Goal: Task Accomplishment & Management: Manage account settings

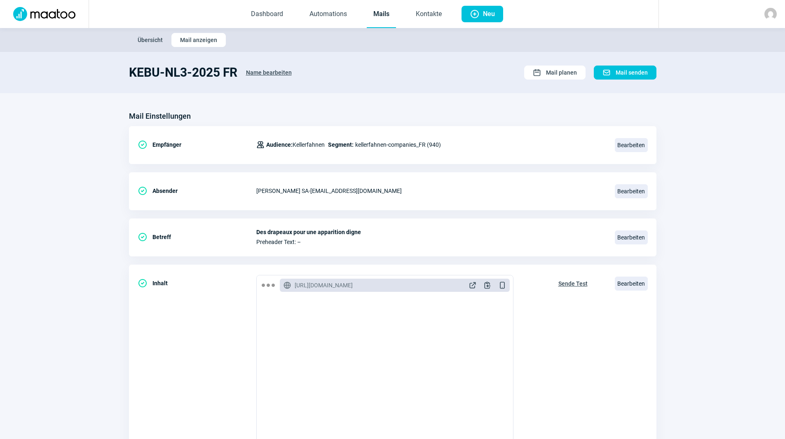
click at [388, 18] on link "Mails" at bounding box center [381, 14] width 29 height 27
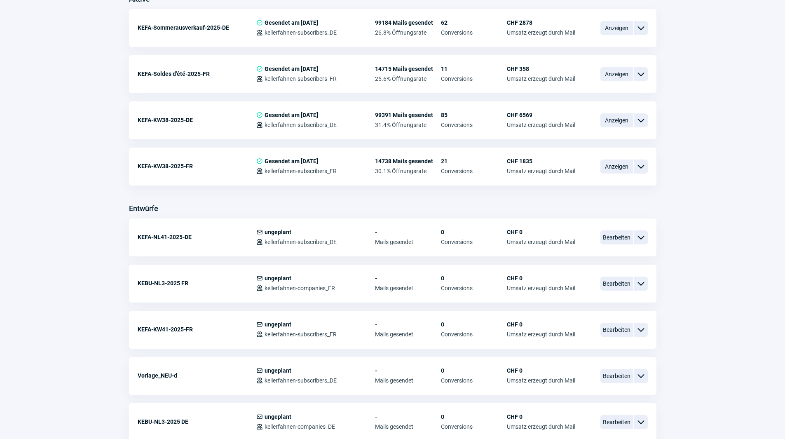
scroll to position [247, 0]
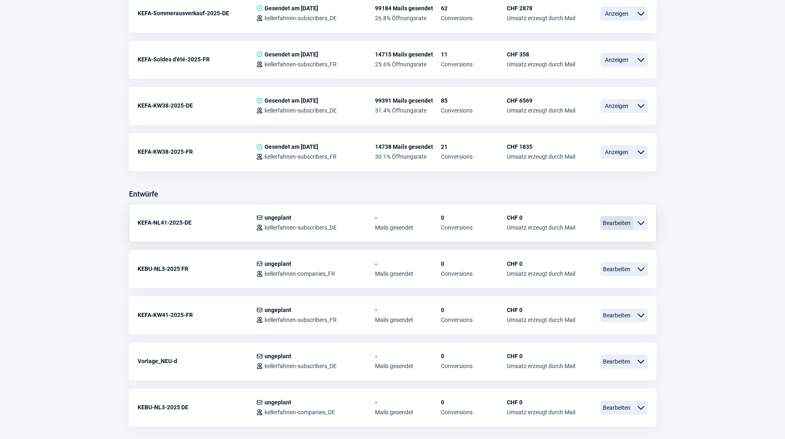
click at [616, 222] on span "Bearbeiten" at bounding box center [616, 223] width 33 height 14
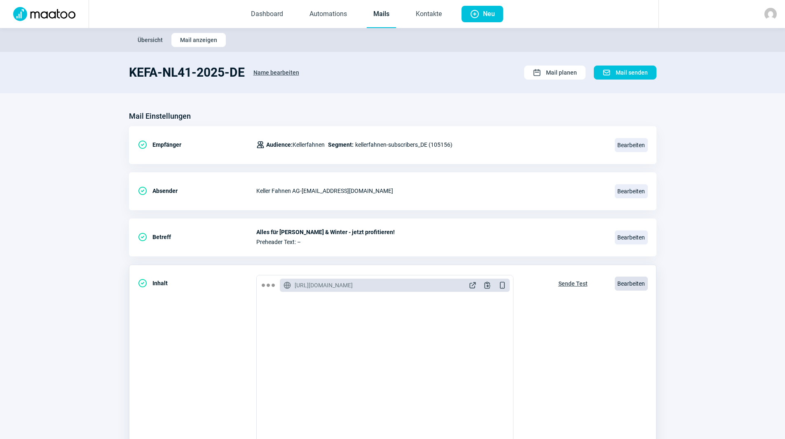
click at [622, 284] on span "Bearbeiten" at bounding box center [631, 283] width 33 height 14
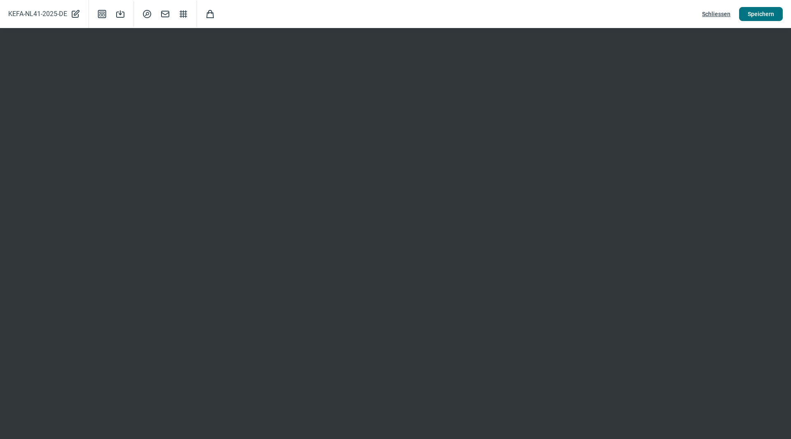
click at [756, 12] on span "Speichern" at bounding box center [761, 13] width 26 height 13
click at [766, 4] on div "KEFA-NL41-2025-DE PencilAlt icon Template icon Save icon SearchCircle icon Mail…" at bounding box center [395, 14] width 791 height 28
click at [762, 13] on span "Speichern" at bounding box center [761, 13] width 26 height 13
click at [744, 13] on button "Speichern" at bounding box center [761, 14] width 44 height 14
click at [765, 10] on span "Speichern" at bounding box center [761, 13] width 26 height 13
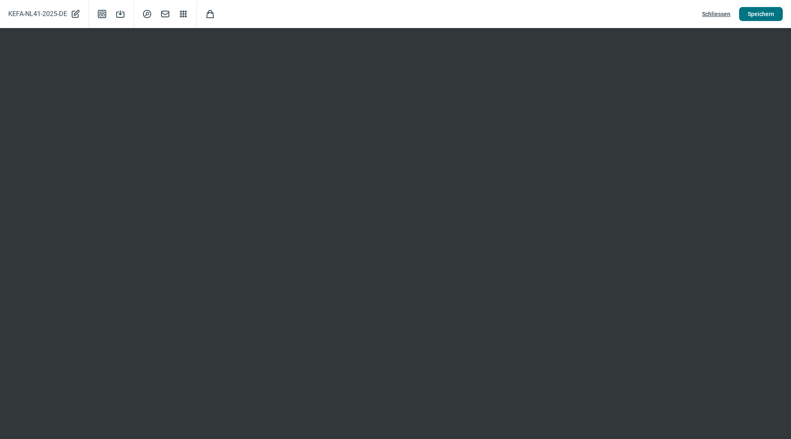
click at [758, 15] on span "Speichern" at bounding box center [761, 13] width 26 height 13
click at [749, 18] on span "Speichern" at bounding box center [761, 13] width 26 height 13
click at [763, 14] on span "Speichern" at bounding box center [761, 13] width 26 height 13
click at [774, 12] on button "Speichern" at bounding box center [761, 14] width 44 height 14
click at [720, 11] on span "Schliessen" at bounding box center [716, 13] width 28 height 13
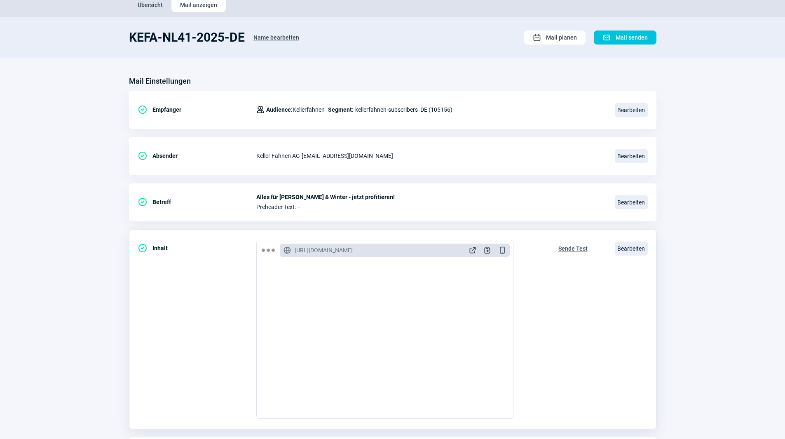
scroll to position [82, 0]
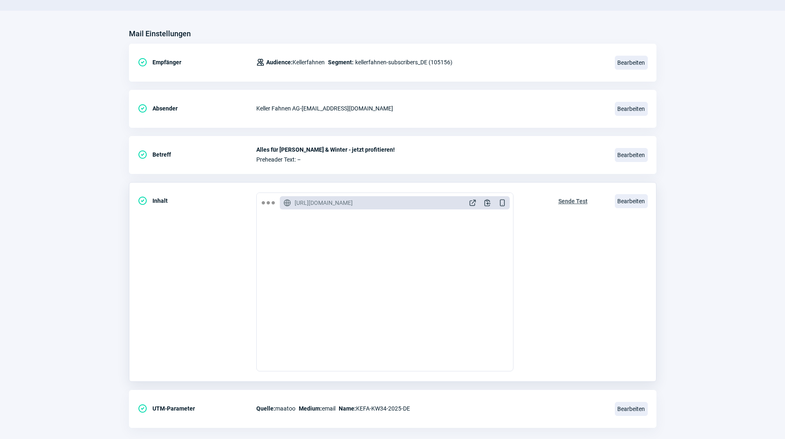
click at [575, 200] on span "Sende Test" at bounding box center [572, 200] width 29 height 13
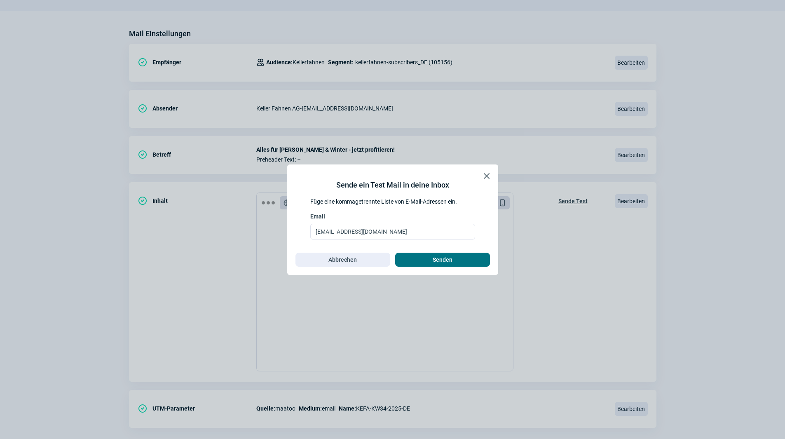
click at [418, 259] on span "Senden" at bounding box center [442, 259] width 77 height 13
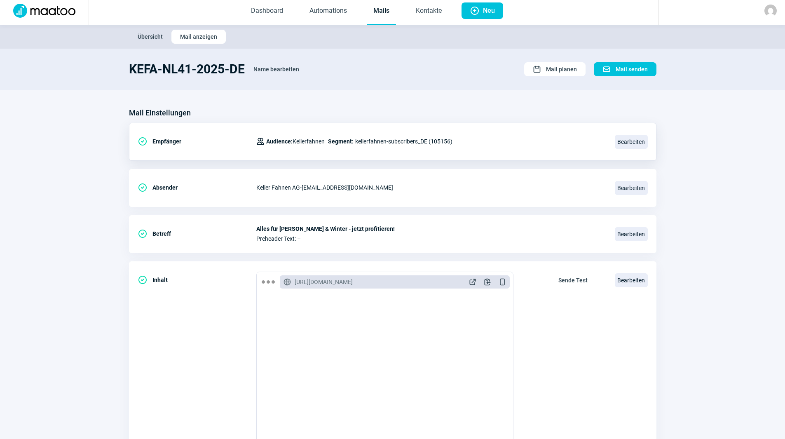
scroll to position [0, 0]
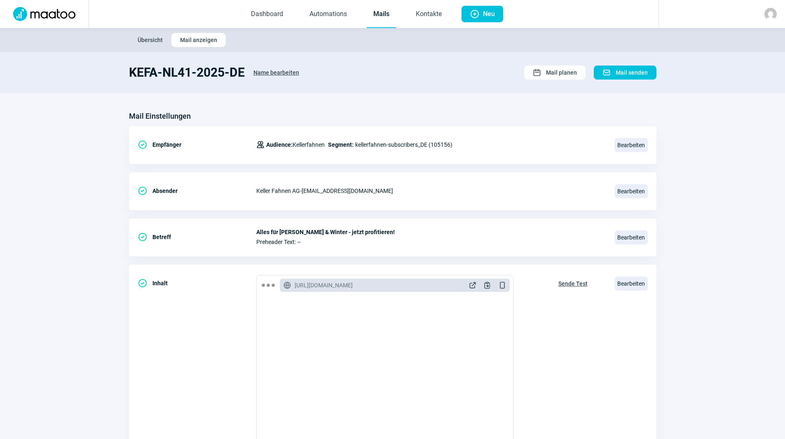
click at [390, 12] on link "Mails" at bounding box center [381, 14] width 29 height 27
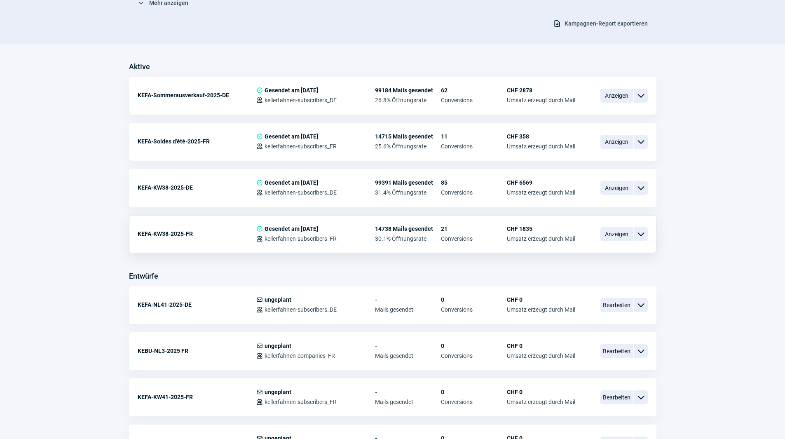
scroll to position [288, 0]
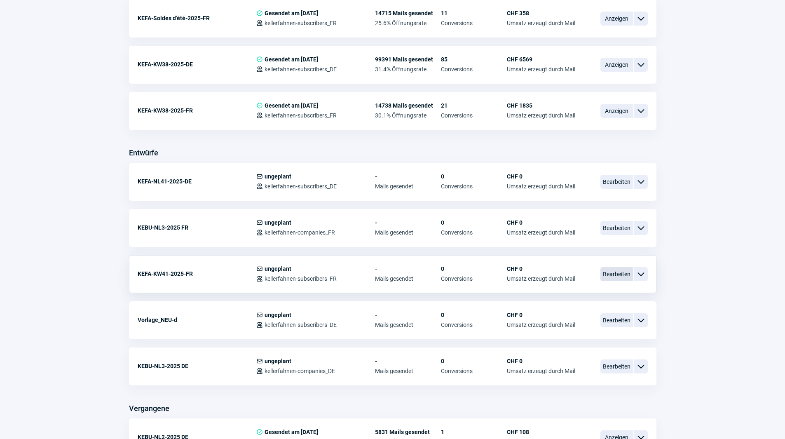
click at [612, 272] on span "Bearbeiten" at bounding box center [616, 274] width 33 height 14
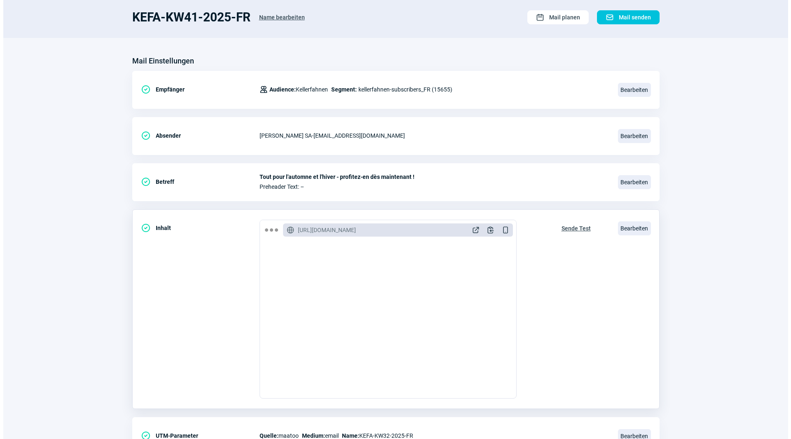
scroll to position [55, 0]
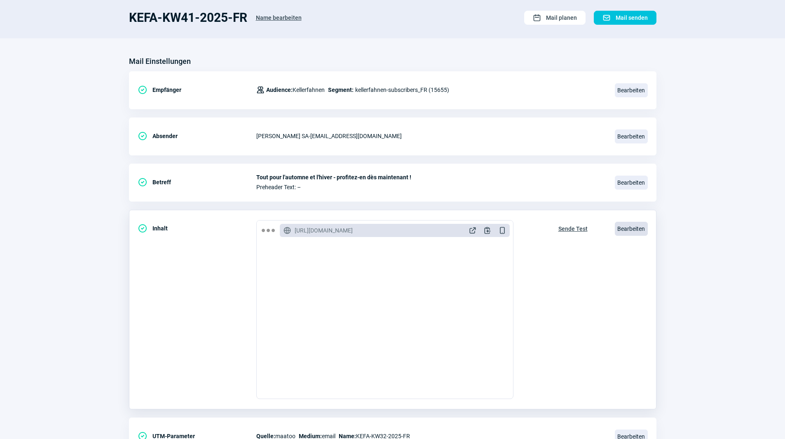
click at [637, 229] on span "Bearbeiten" at bounding box center [631, 229] width 33 height 14
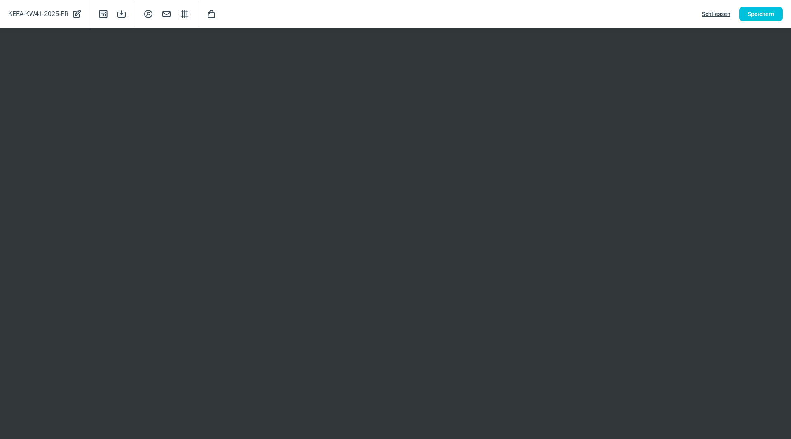
click at [705, 13] on span "Schliessen" at bounding box center [716, 13] width 28 height 13
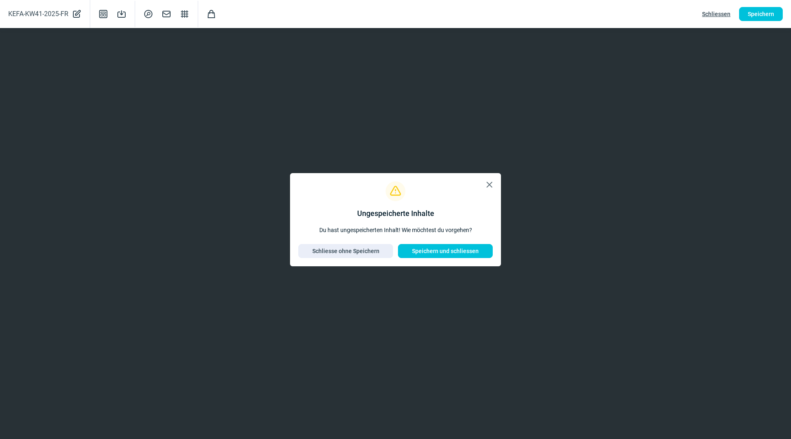
click at [489, 185] on span "X icon" at bounding box center [489, 185] width 10 height 10
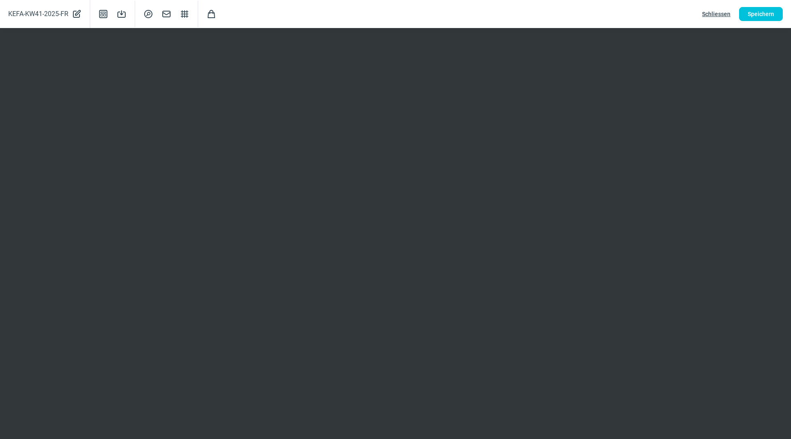
click at [775, 5] on div "KEFA-KW41-2025-FR PencilAlt icon Template icon Save icon SearchCircle icon Mail…" at bounding box center [395, 14] width 791 height 28
click at [773, 16] on span "Speichern" at bounding box center [761, 13] width 26 height 13
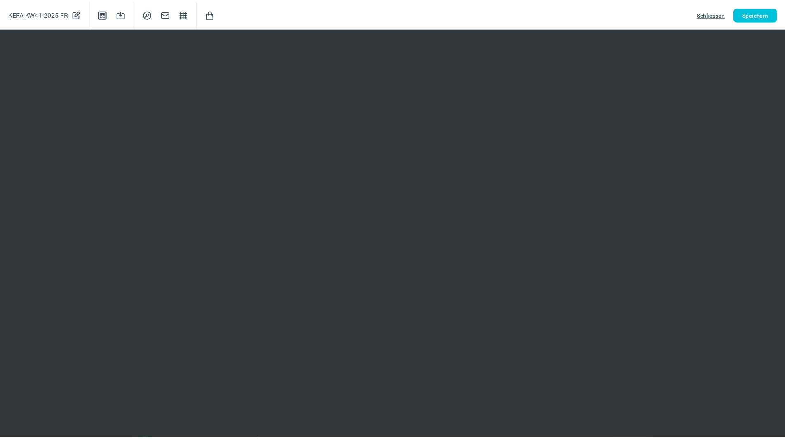
scroll to position [0, 0]
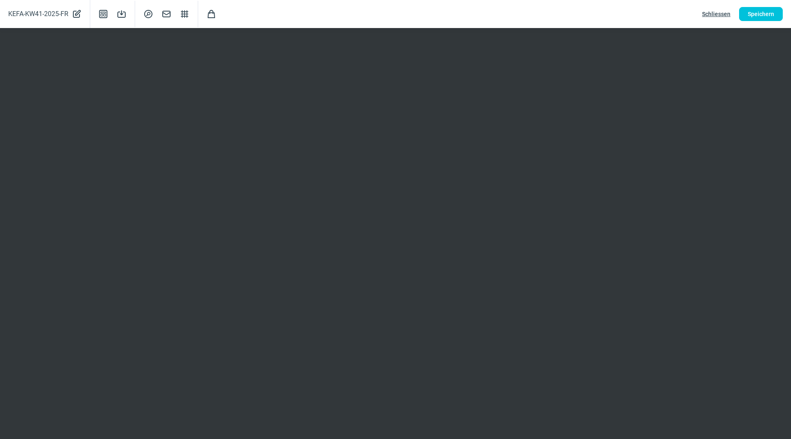
click at [718, 11] on span "Schliessen" at bounding box center [716, 13] width 28 height 13
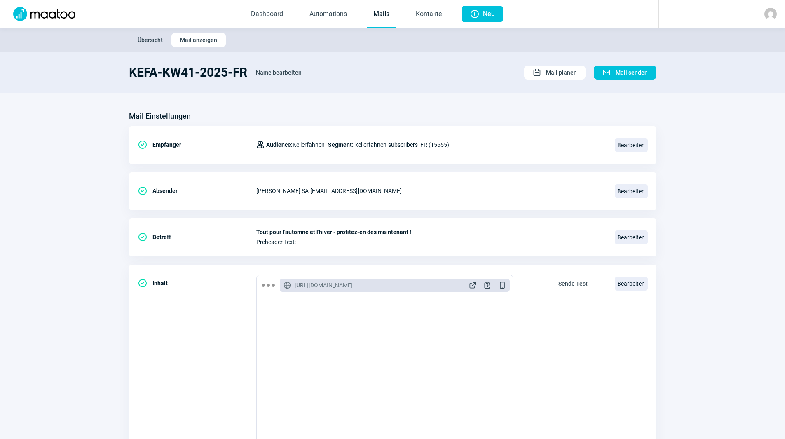
click at [375, 17] on link "Mails" at bounding box center [381, 14] width 29 height 27
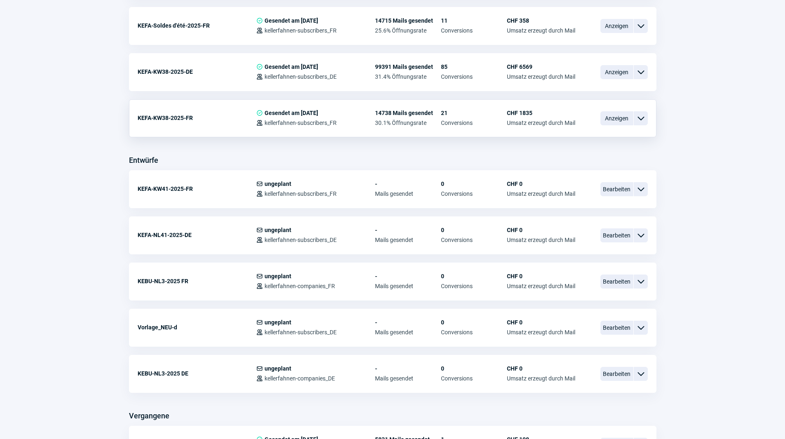
scroll to position [288, 0]
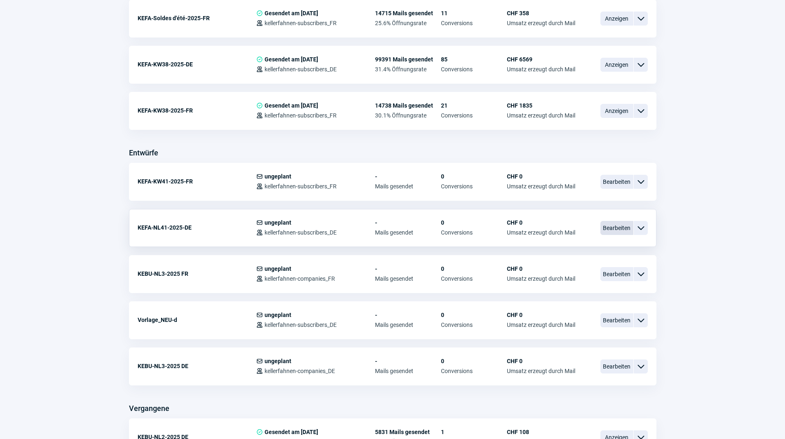
click at [614, 224] on span "Bearbeiten" at bounding box center [616, 228] width 33 height 14
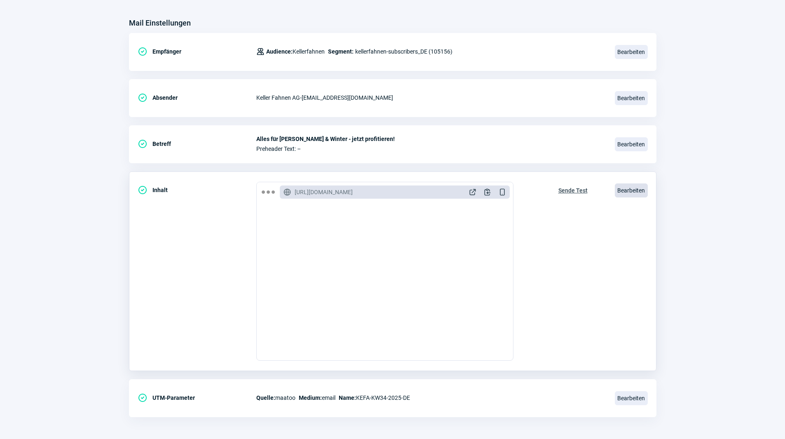
scroll to position [96, 0]
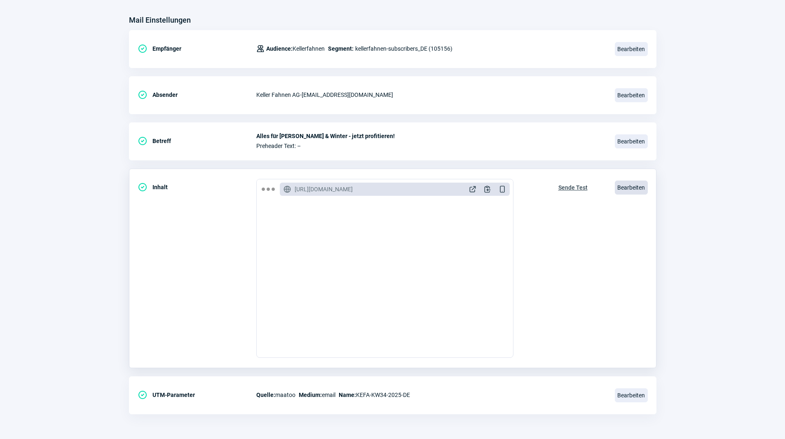
click at [641, 186] on span "Bearbeiten" at bounding box center [631, 187] width 33 height 14
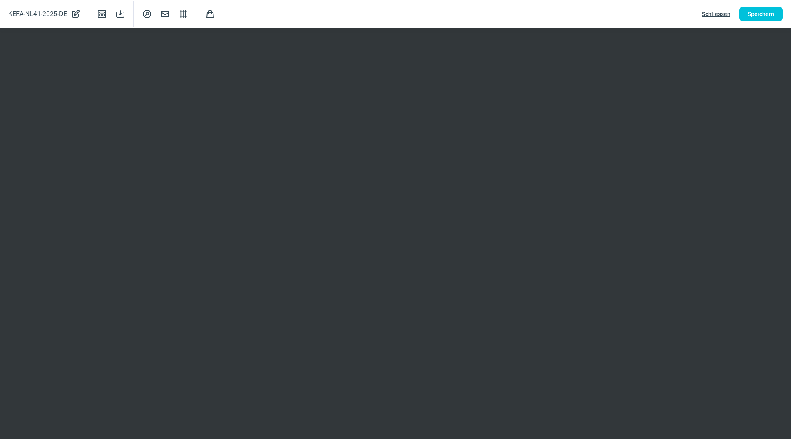
click at [718, 9] on span "Schliessen" at bounding box center [716, 13] width 28 height 13
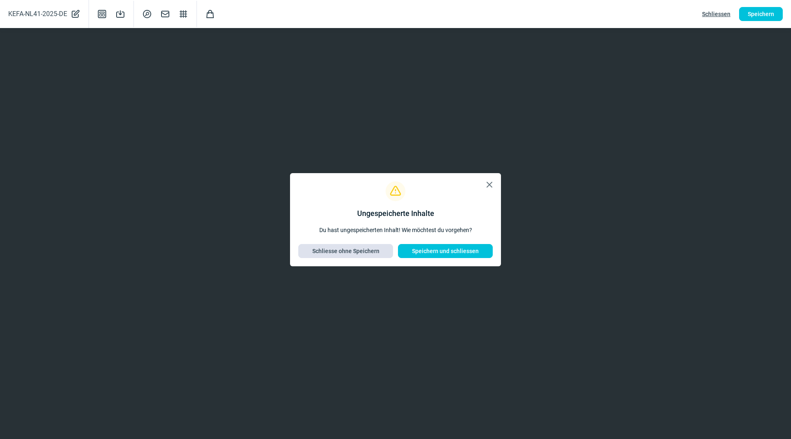
click at [367, 246] on span "Schliesse ohne Speichern" at bounding box center [345, 250] width 67 height 13
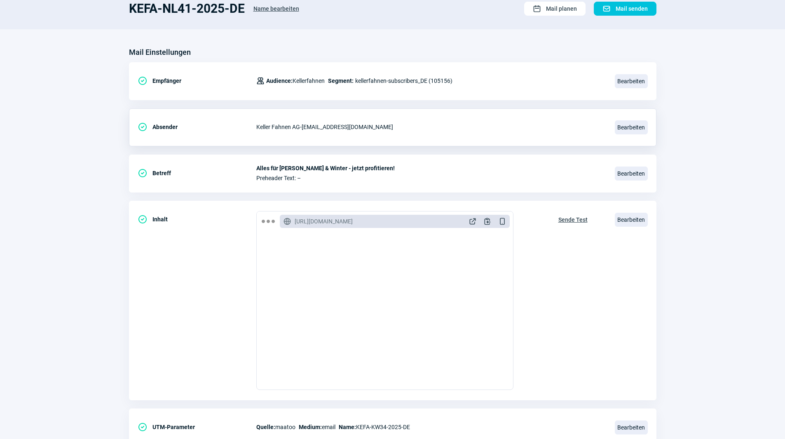
scroll to position [0, 0]
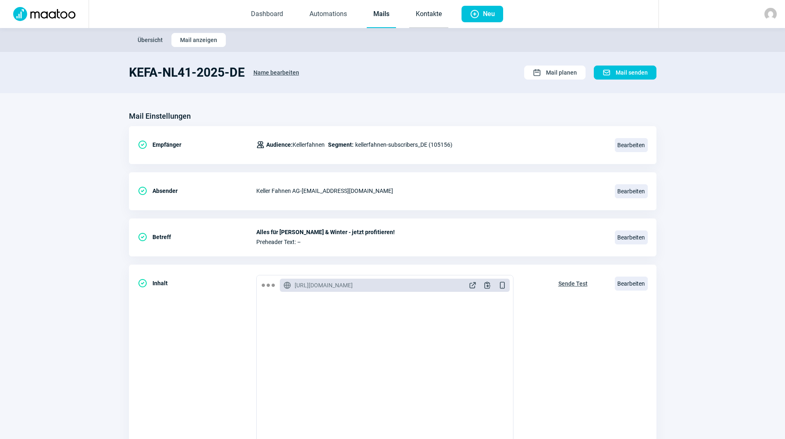
click at [426, 15] on link "Kontakte" at bounding box center [428, 14] width 39 height 27
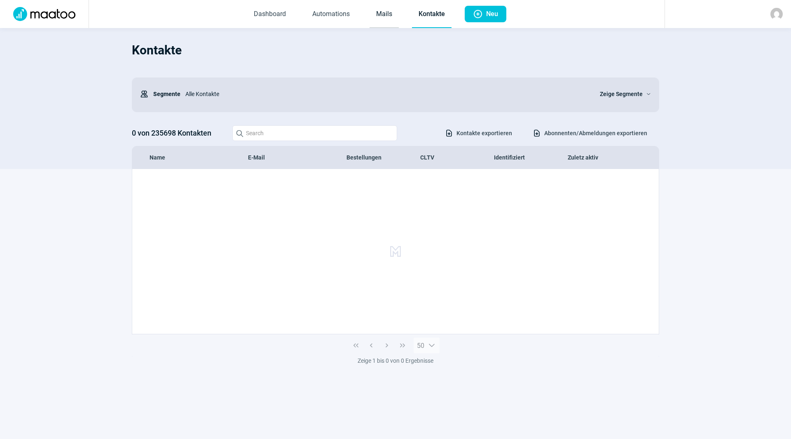
click at [387, 14] on link "Mails" at bounding box center [383, 14] width 29 height 27
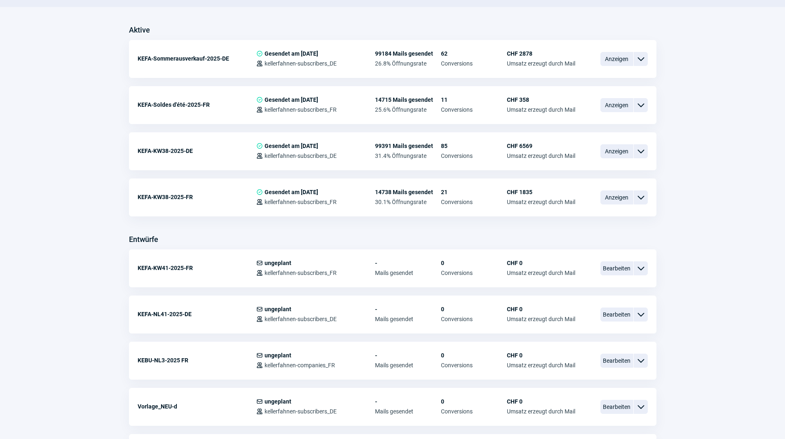
scroll to position [206, 0]
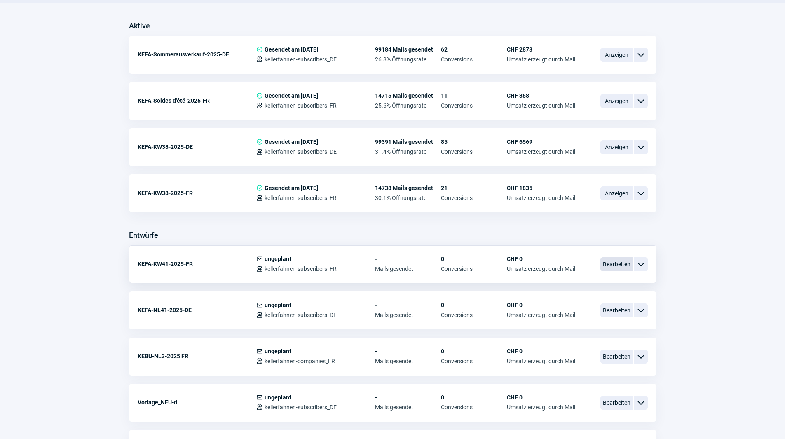
click at [618, 261] on span "Bearbeiten" at bounding box center [616, 264] width 33 height 14
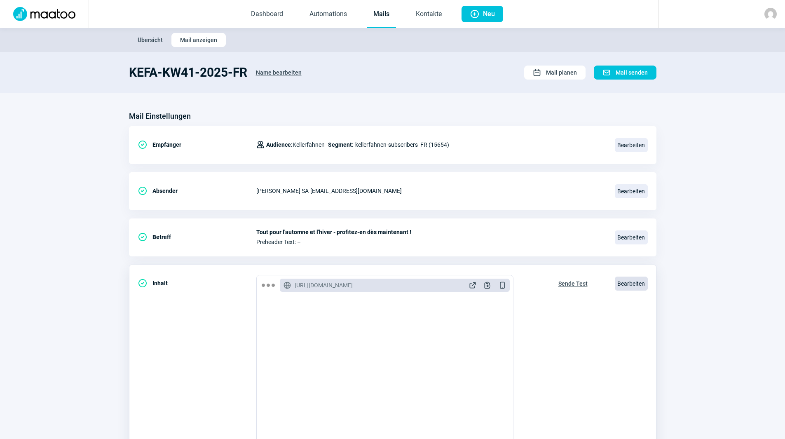
click at [640, 282] on span "Bearbeiten" at bounding box center [631, 283] width 33 height 14
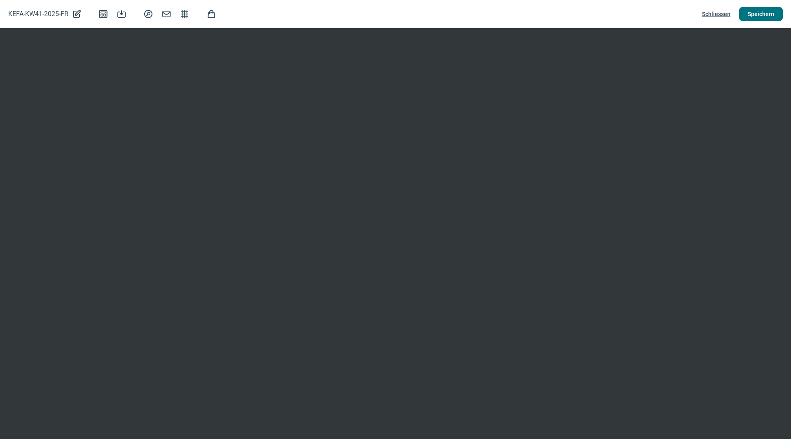
click at [751, 14] on span "Speichern" at bounding box center [761, 13] width 26 height 13
click at [724, 12] on span "Schliessen" at bounding box center [716, 13] width 28 height 13
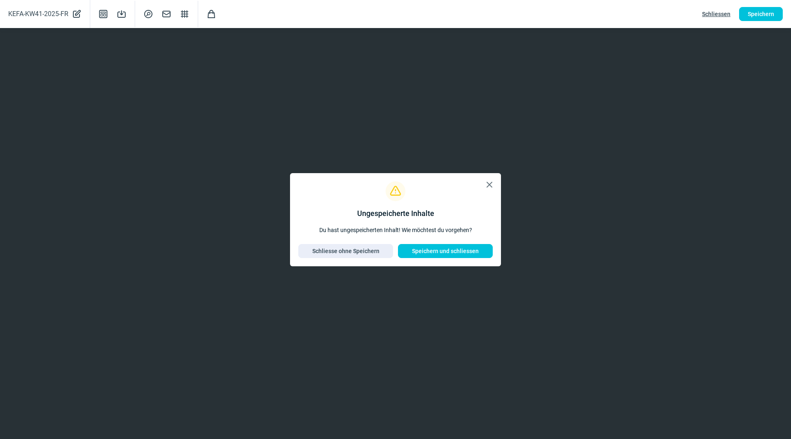
click at [489, 189] on span "X icon" at bounding box center [489, 185] width 10 height 10
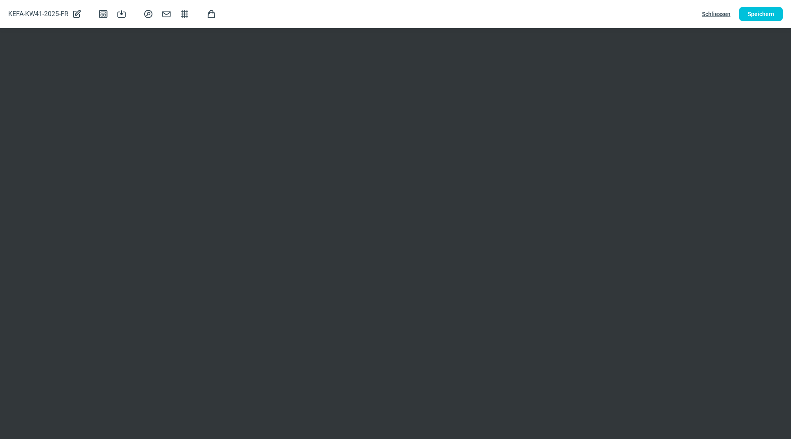
click at [715, 12] on span "Schliessen" at bounding box center [716, 13] width 28 height 13
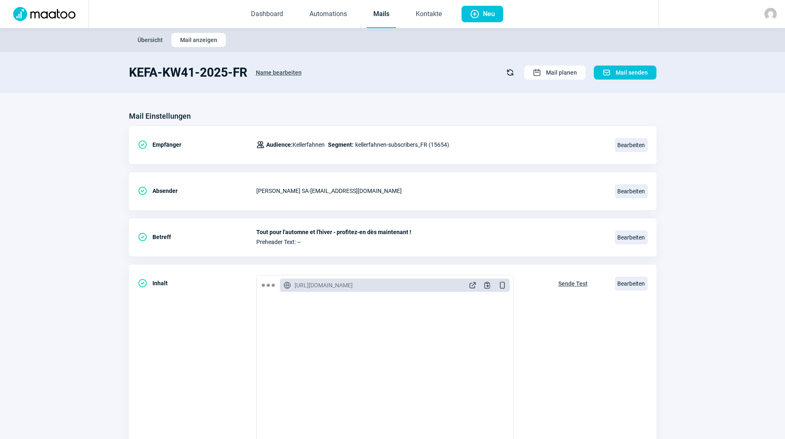
click at [392, 14] on link "Mails" at bounding box center [381, 14] width 29 height 27
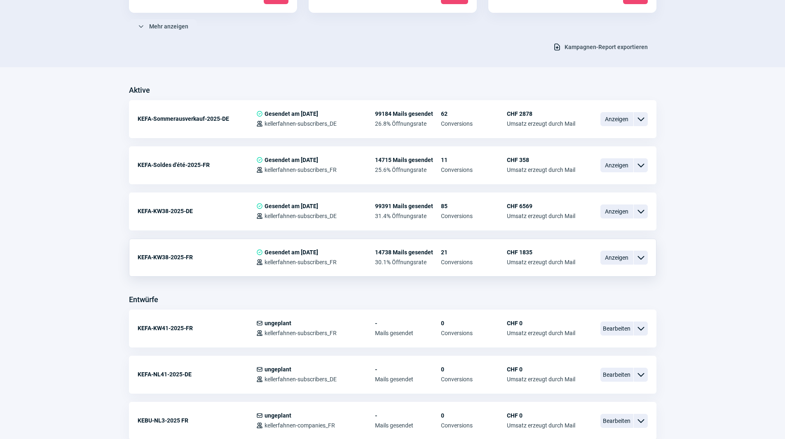
scroll to position [247, 0]
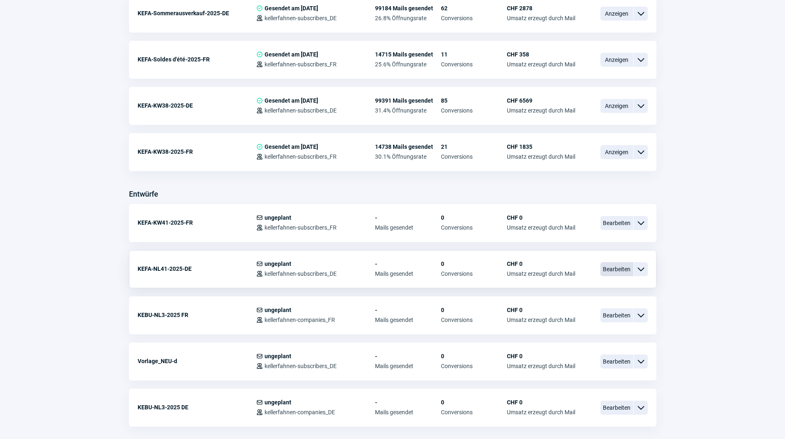
click at [612, 271] on span "Bearbeiten" at bounding box center [616, 269] width 33 height 14
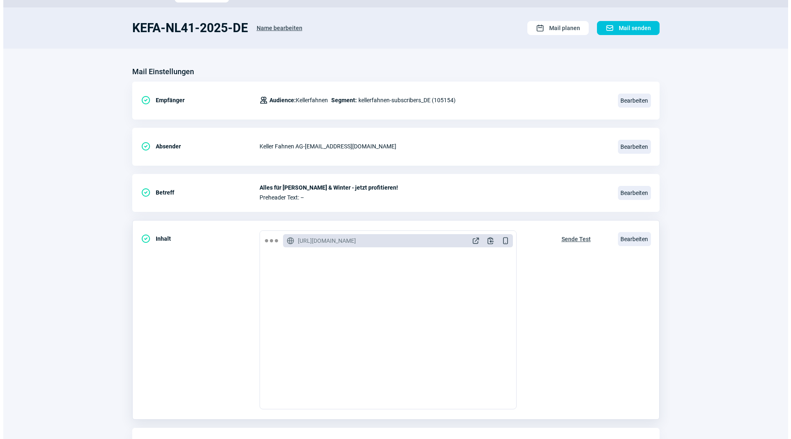
scroll to position [96, 0]
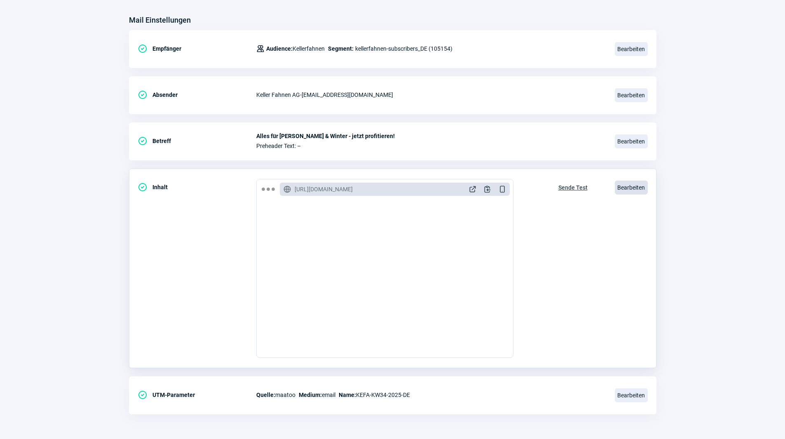
click at [631, 186] on span "Bearbeiten" at bounding box center [631, 187] width 33 height 14
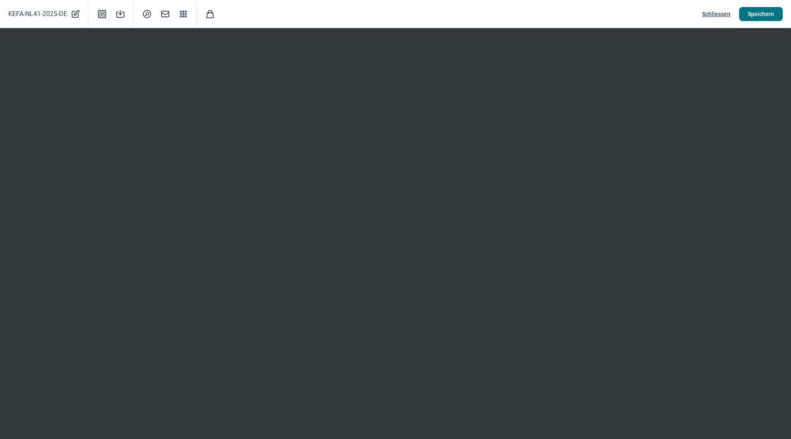
click at [759, 14] on span "Speichern" at bounding box center [761, 13] width 26 height 13
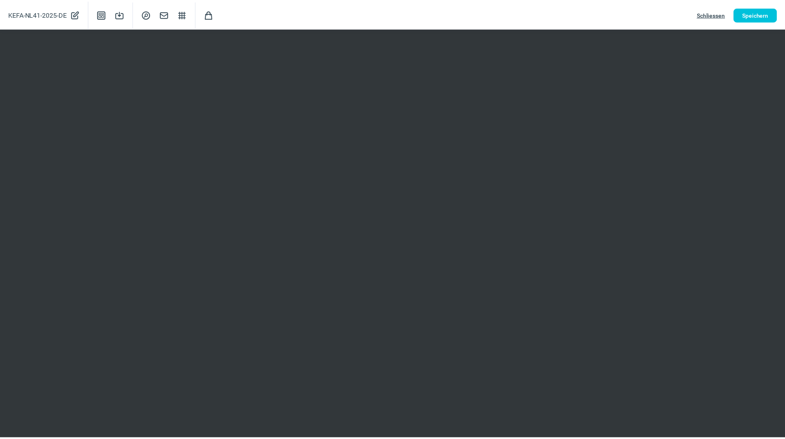
scroll to position [0, 0]
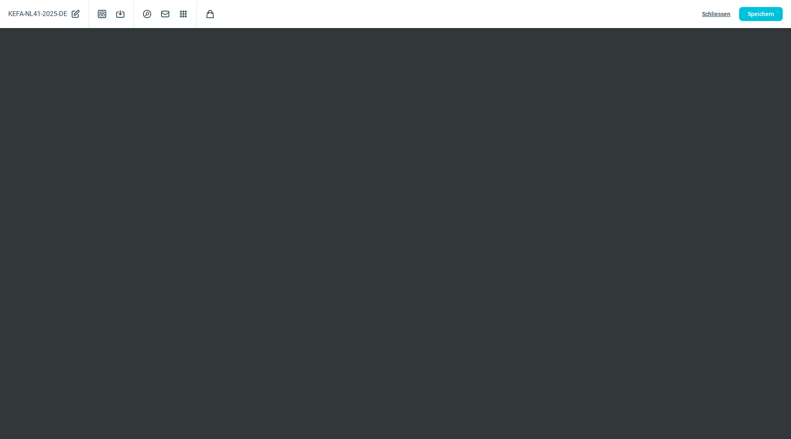
click at [723, 14] on span "Schliessen" at bounding box center [716, 13] width 28 height 13
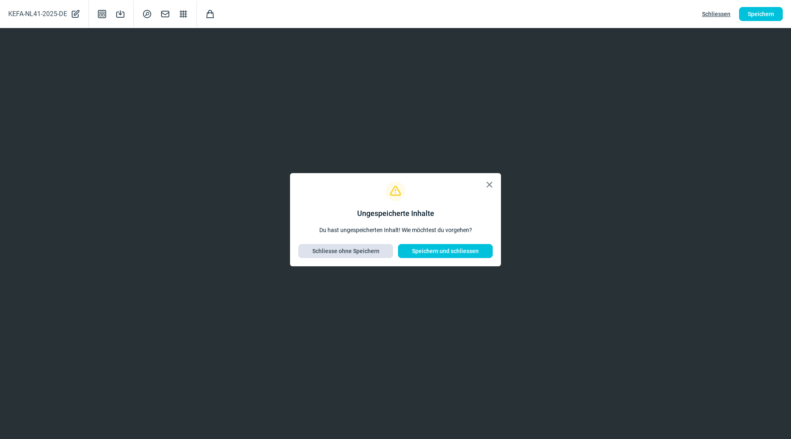
click at [369, 252] on span "Schliesse ohne Speichern" at bounding box center [345, 250] width 67 height 13
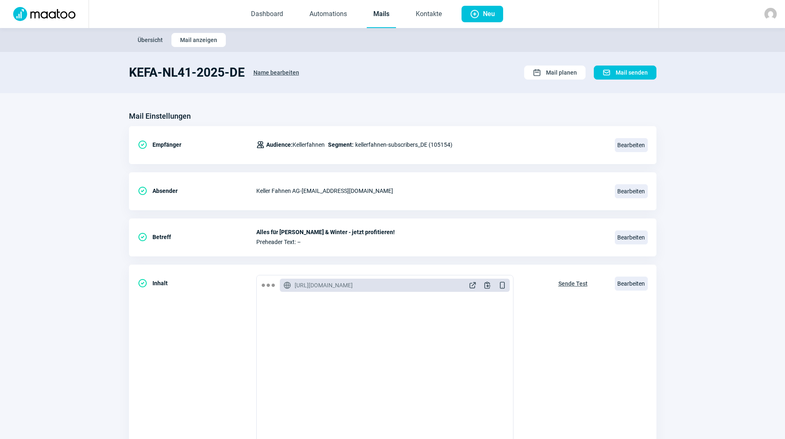
click at [384, 17] on link "Mails" at bounding box center [381, 14] width 29 height 27
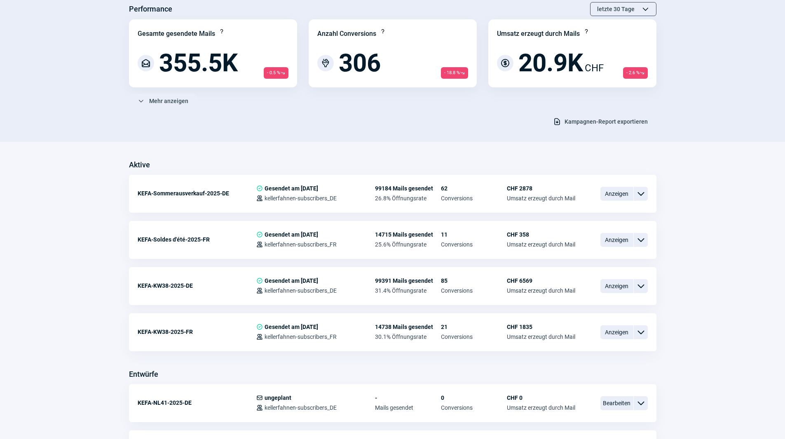
scroll to position [124, 0]
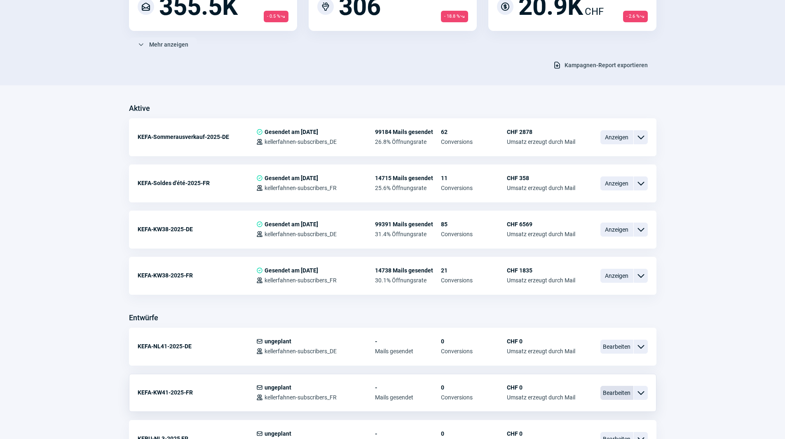
click at [617, 395] on span "Bearbeiten" at bounding box center [616, 393] width 33 height 14
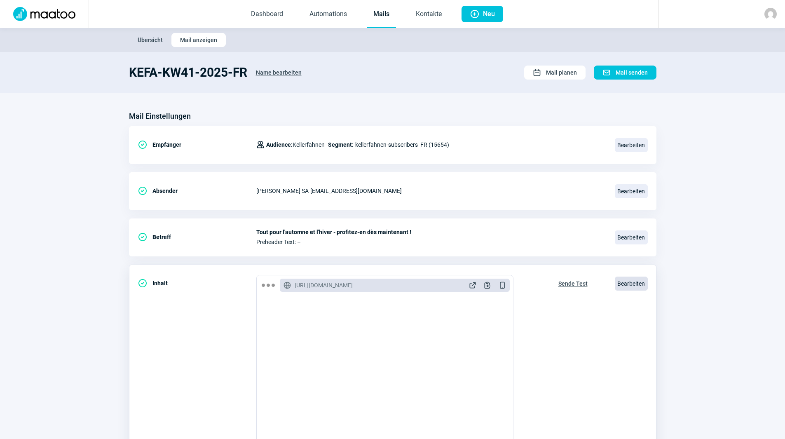
click at [624, 283] on span "Bearbeiten" at bounding box center [631, 283] width 33 height 14
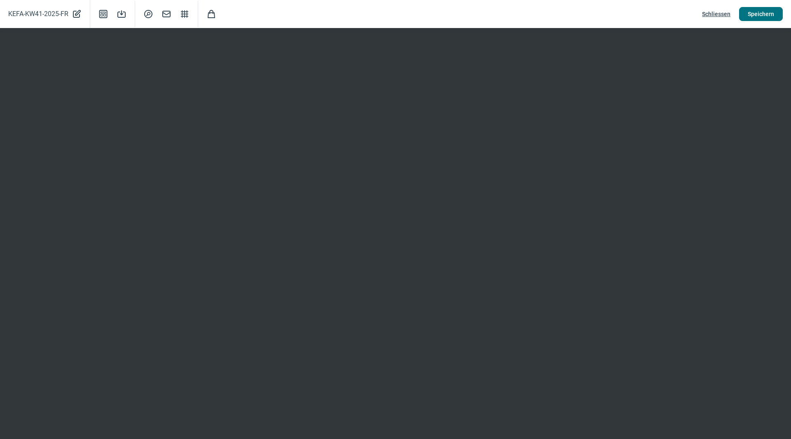
click at [759, 19] on span "Speichern" at bounding box center [761, 13] width 26 height 13
click at [755, 18] on span "Speichern" at bounding box center [761, 13] width 26 height 13
click at [711, 11] on span "Schliessen" at bounding box center [716, 13] width 28 height 13
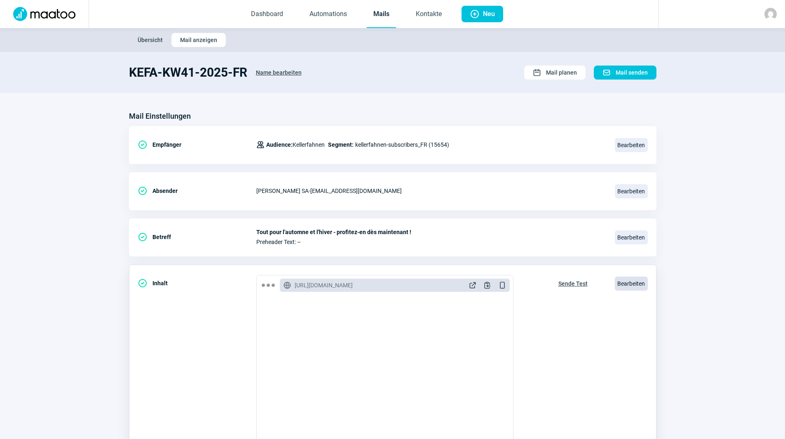
click at [636, 289] on span "Bearbeiten" at bounding box center [631, 283] width 33 height 14
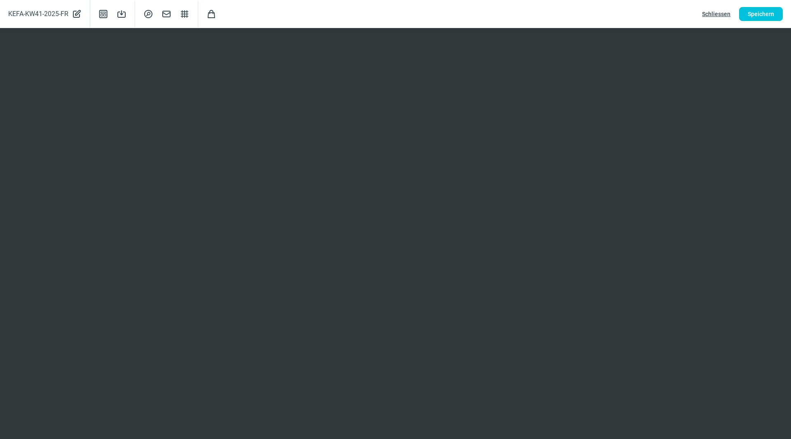
click at [718, 14] on span "Schliessen" at bounding box center [716, 13] width 28 height 13
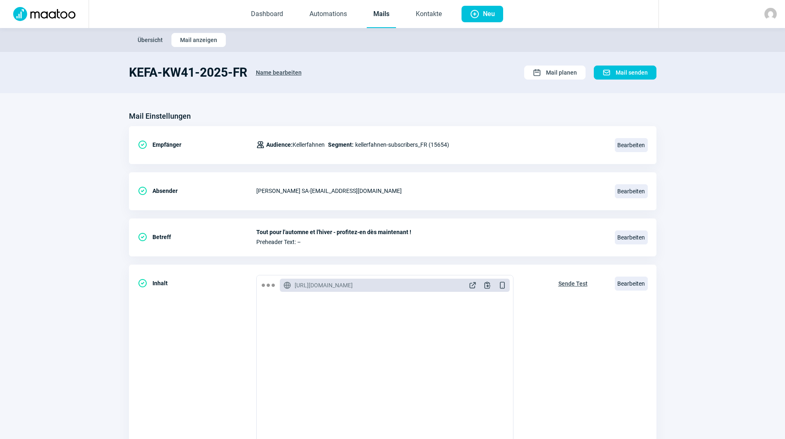
click at [392, 14] on link "Mails" at bounding box center [381, 14] width 29 height 27
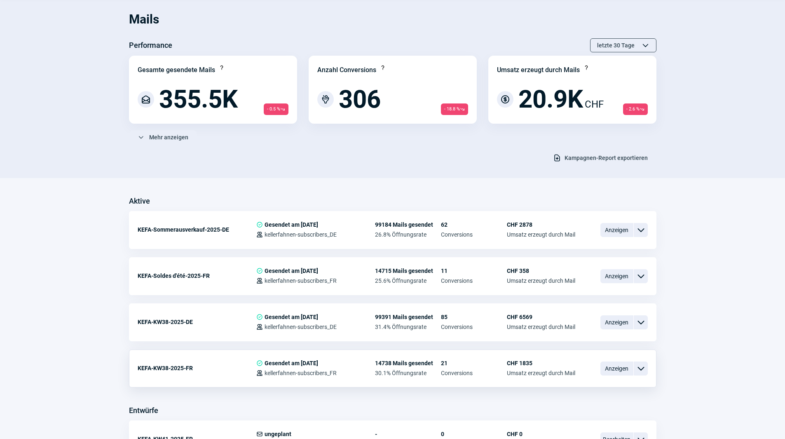
scroll to position [206, 0]
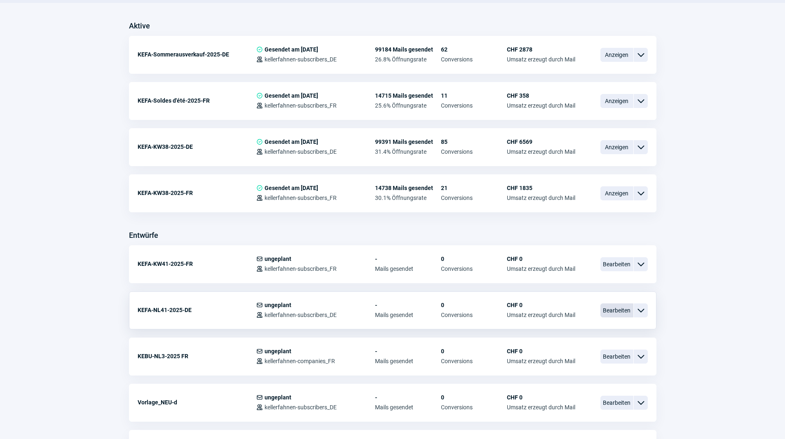
click at [626, 307] on span "Bearbeiten" at bounding box center [616, 310] width 33 height 14
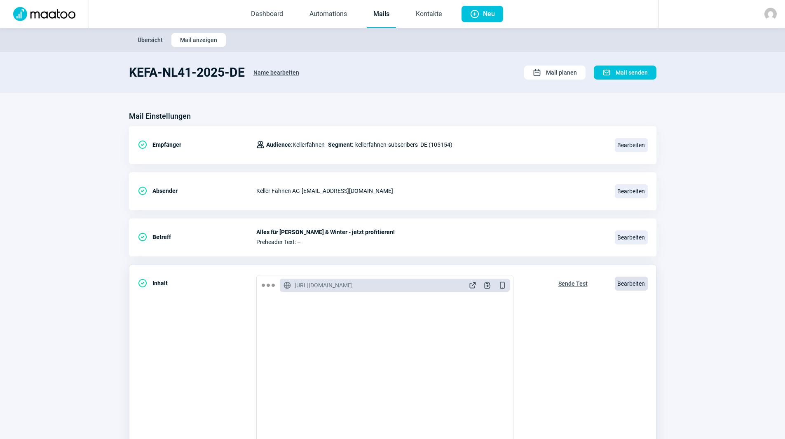
click at [633, 285] on span "Bearbeiten" at bounding box center [631, 283] width 33 height 14
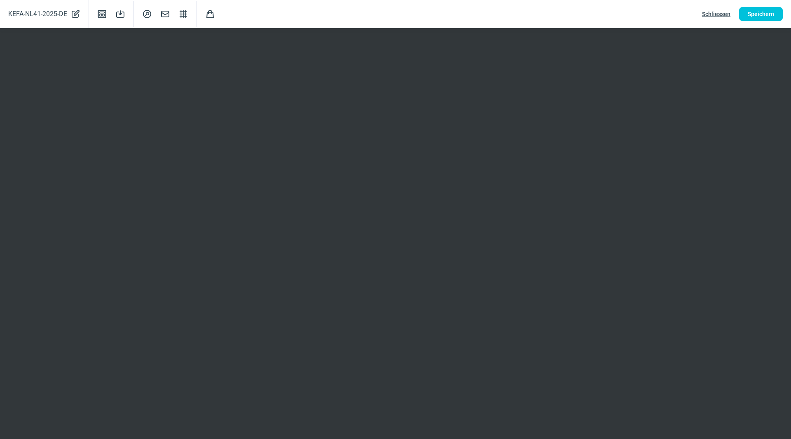
click at [706, 12] on span "Schliessen" at bounding box center [716, 13] width 28 height 13
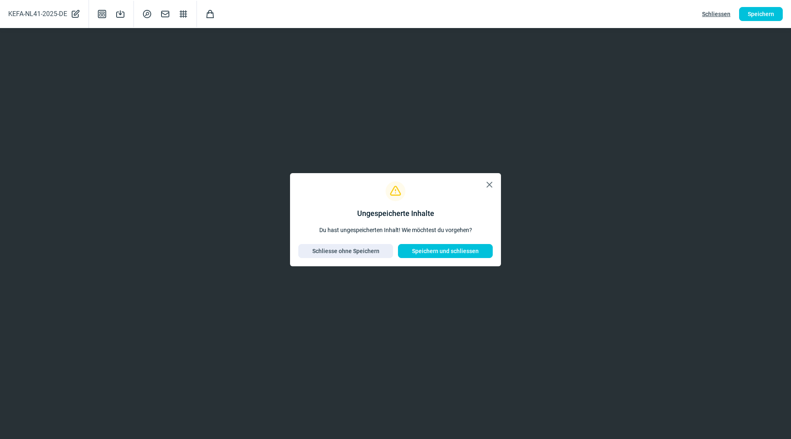
click at [485, 184] on span "X icon" at bounding box center [489, 185] width 10 height 10
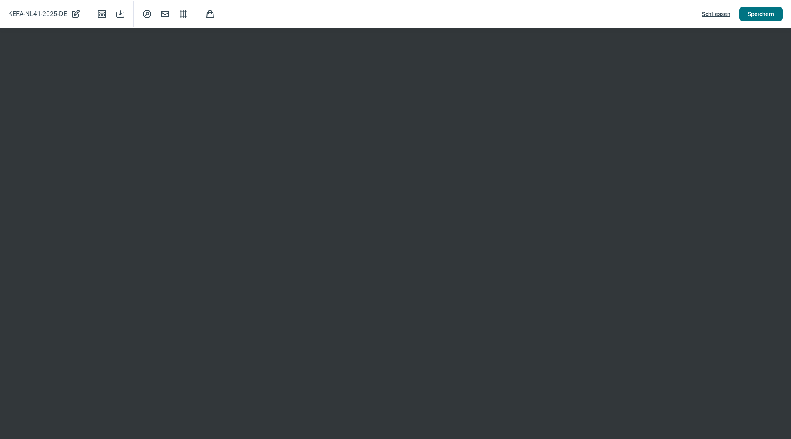
click at [755, 14] on span "Speichern" at bounding box center [761, 13] width 26 height 13
click at [713, 16] on span "Schliessen" at bounding box center [716, 13] width 28 height 13
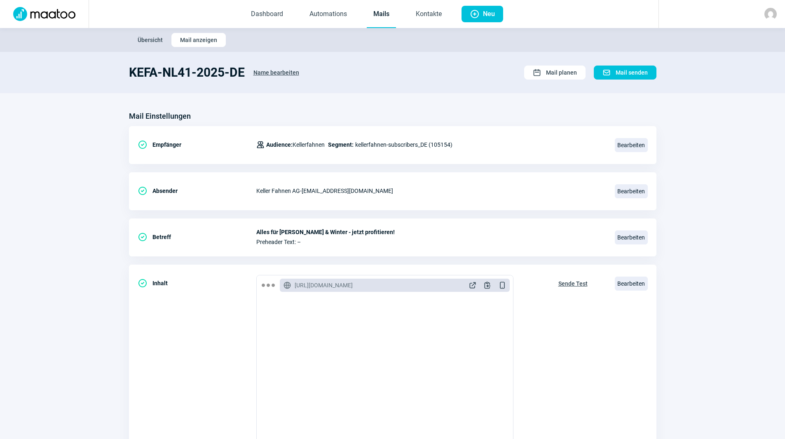
click at [378, 14] on link "Mails" at bounding box center [381, 14] width 29 height 27
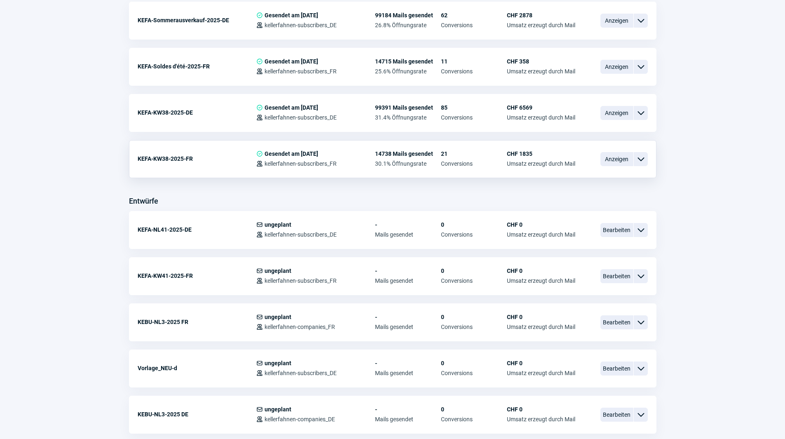
scroll to position [247, 0]
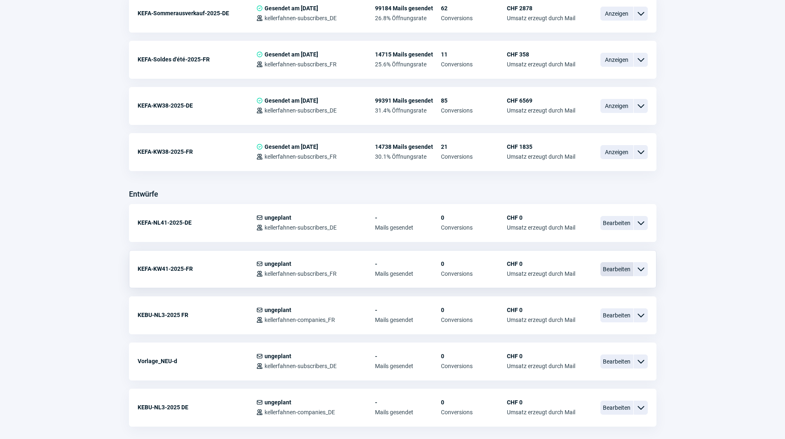
click at [625, 268] on span "Bearbeiten" at bounding box center [616, 269] width 33 height 14
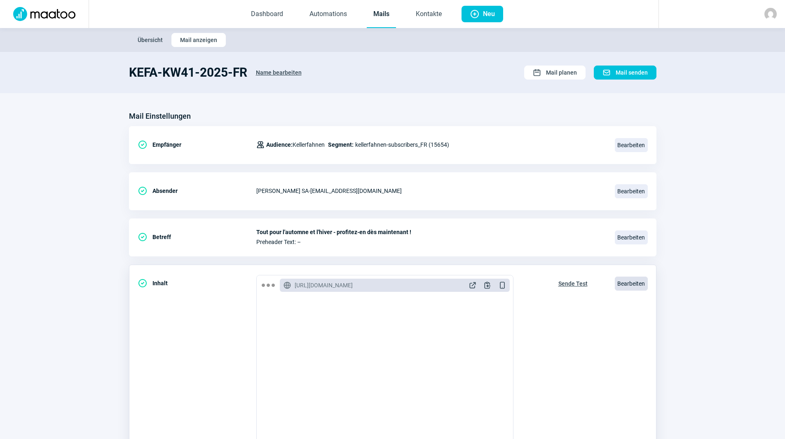
click at [627, 280] on span "Bearbeiten" at bounding box center [631, 283] width 33 height 14
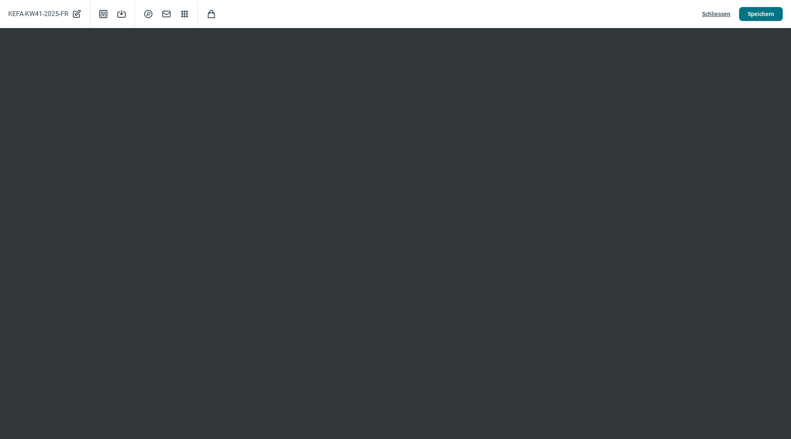
click at [750, 16] on span "Speichern" at bounding box center [761, 13] width 26 height 13
click at [757, 11] on span "Speichern" at bounding box center [761, 13] width 26 height 13
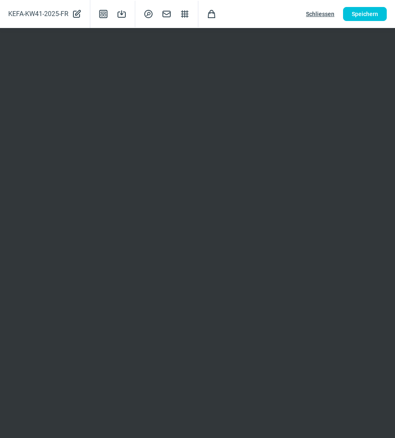
click at [319, 13] on span "Schliessen" at bounding box center [320, 13] width 28 height 13
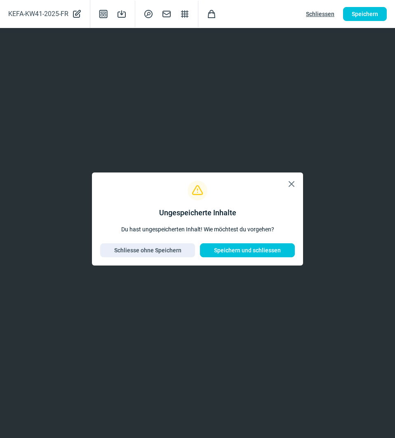
click at [292, 186] on span "X icon" at bounding box center [291, 184] width 10 height 10
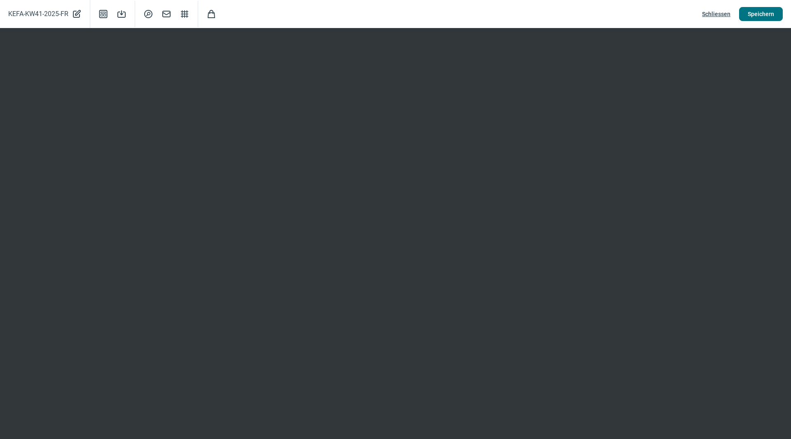
click at [782, 13] on button "Speichern" at bounding box center [761, 14] width 44 height 14
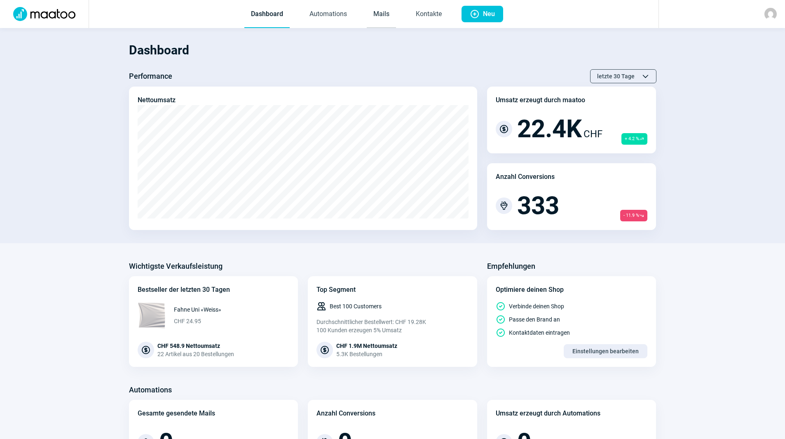
click at [382, 18] on link "Mails" at bounding box center [381, 14] width 29 height 27
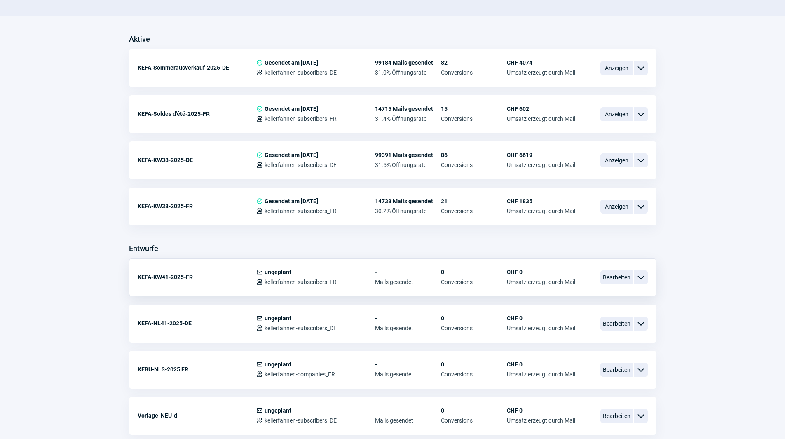
scroll to position [247, 0]
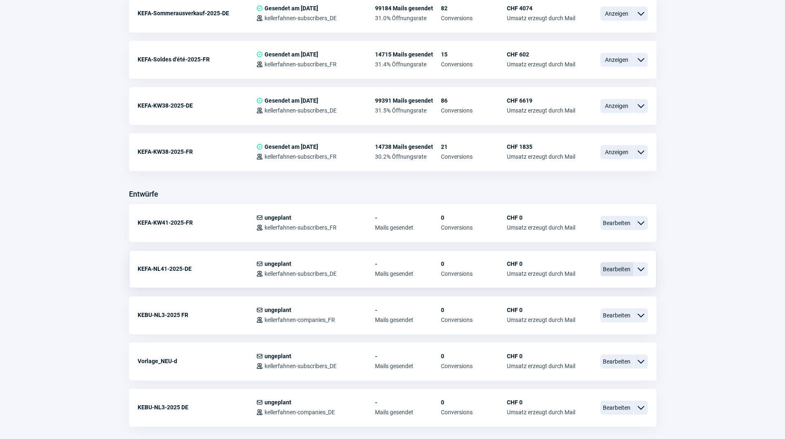
click at [618, 269] on span "Bearbeiten" at bounding box center [616, 269] width 33 height 14
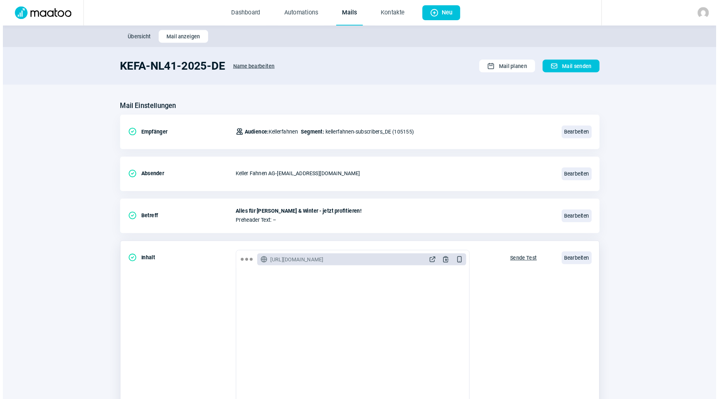
scroll to position [165, 0]
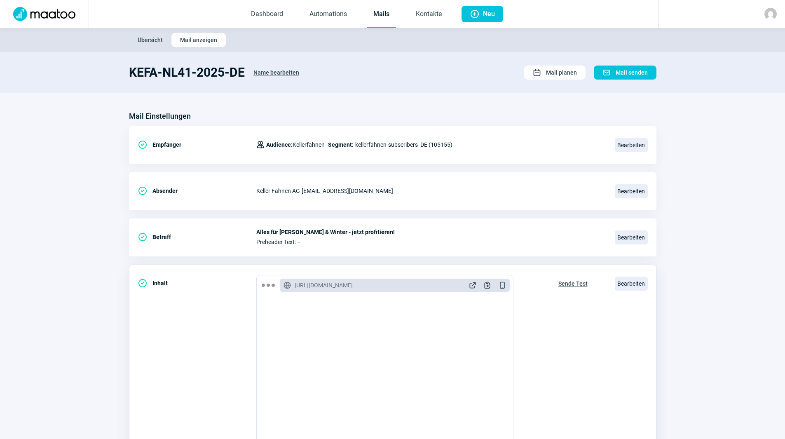
click at [633, 292] on div "Bearbeiten" at bounding box center [631, 283] width 33 height 17
click at [631, 284] on span "Bearbeiten" at bounding box center [631, 283] width 33 height 14
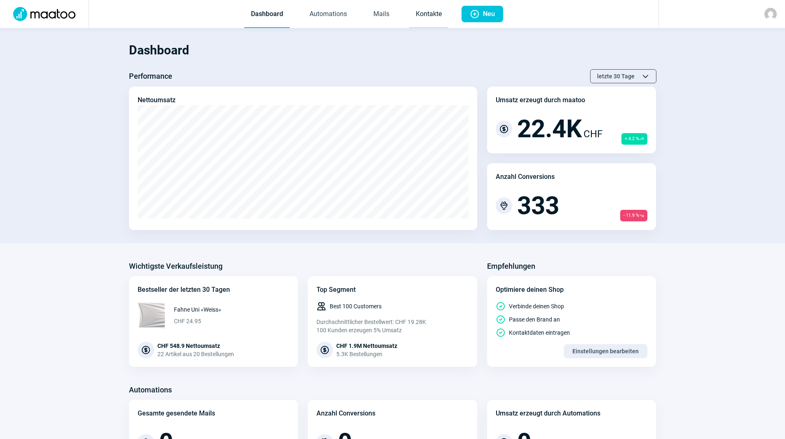
click at [428, 17] on link "Kontakte" at bounding box center [428, 14] width 39 height 27
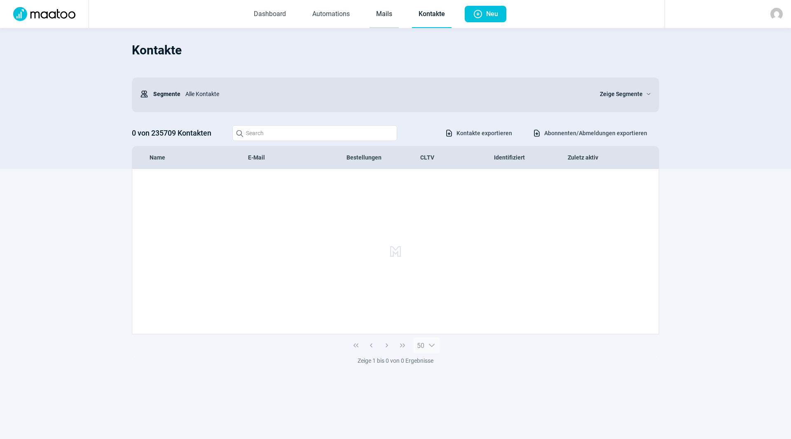
click at [379, 16] on link "Mails" at bounding box center [383, 14] width 29 height 27
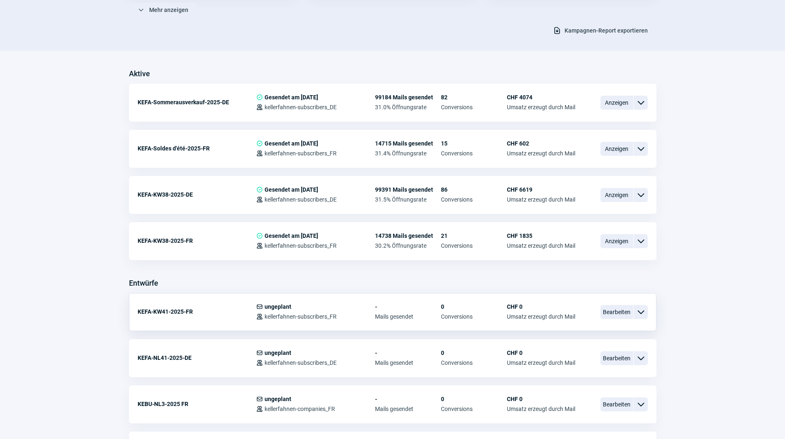
scroll to position [288, 0]
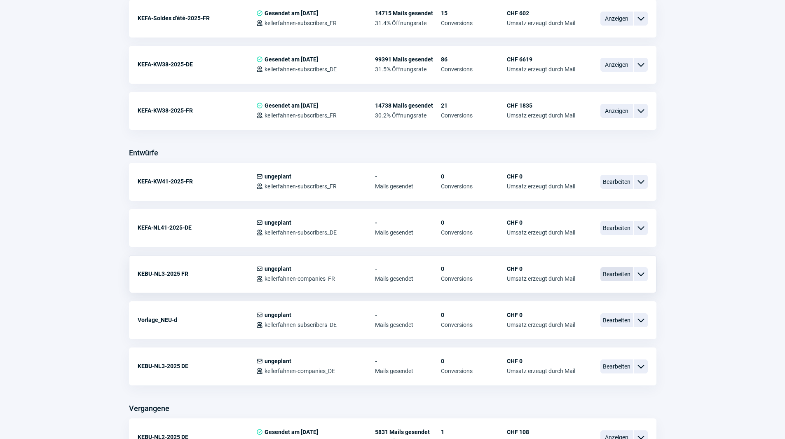
click at [620, 277] on span "Bearbeiten" at bounding box center [616, 274] width 33 height 14
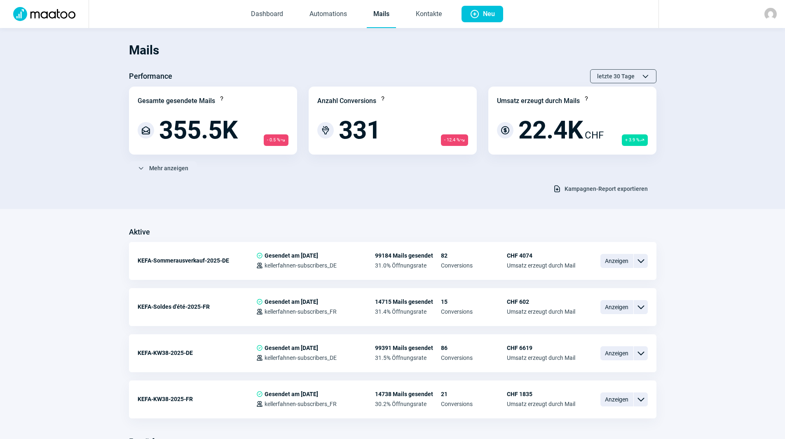
scroll to position [288, 0]
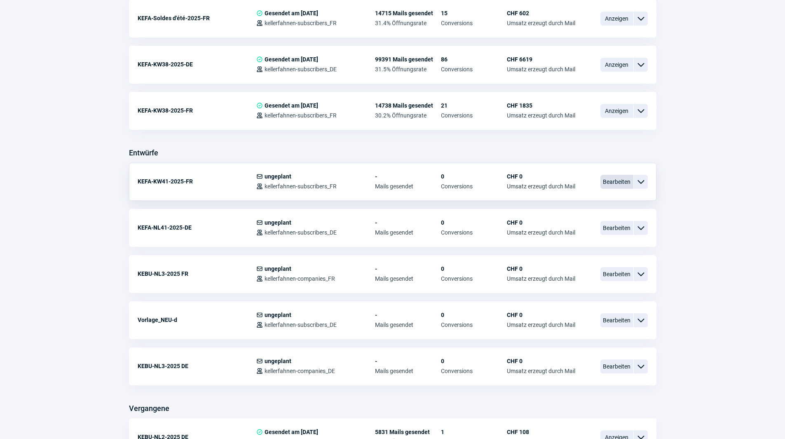
click at [615, 180] on span "Bearbeiten" at bounding box center [616, 182] width 33 height 14
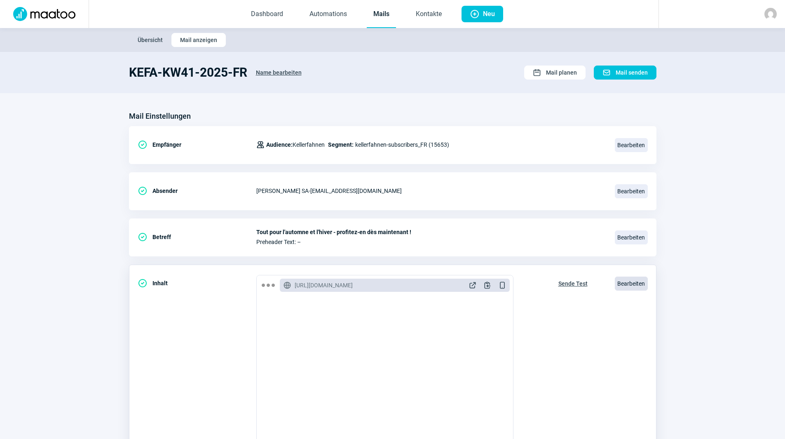
click at [627, 283] on span "Bearbeiten" at bounding box center [631, 283] width 33 height 14
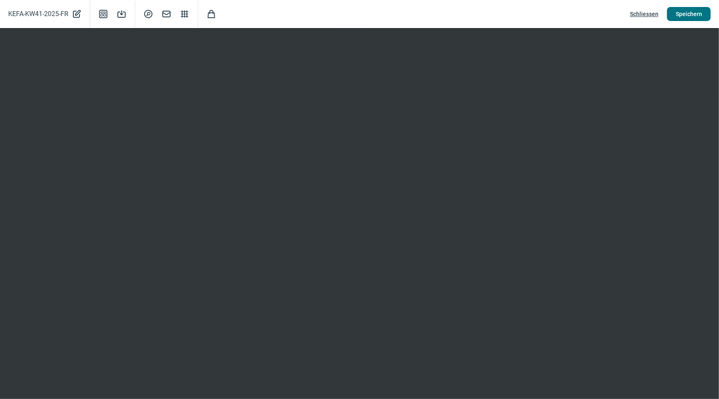
click at [685, 16] on span "Speichern" at bounding box center [689, 13] width 26 height 13
click at [641, 16] on span "Schliessen" at bounding box center [644, 13] width 28 height 13
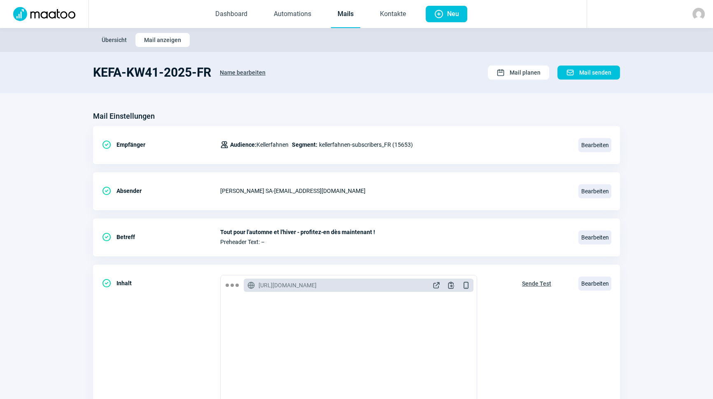
click at [351, 16] on link "Mails" at bounding box center [345, 14] width 29 height 27
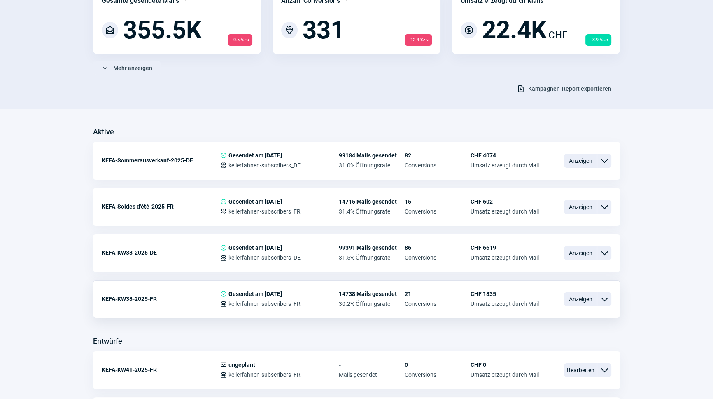
scroll to position [112, 0]
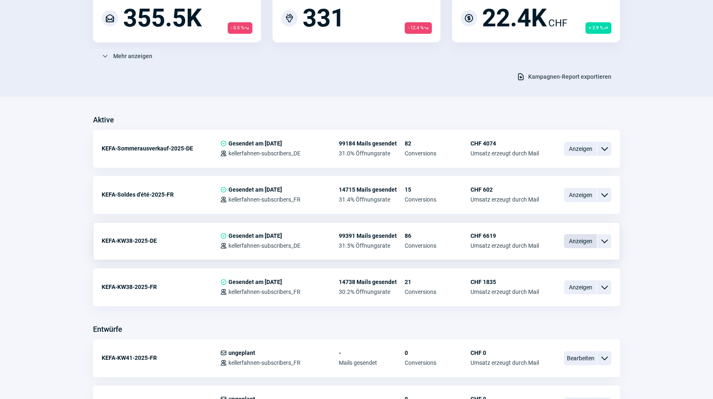
click at [573, 243] on span "Anzeigen" at bounding box center [580, 241] width 33 height 14
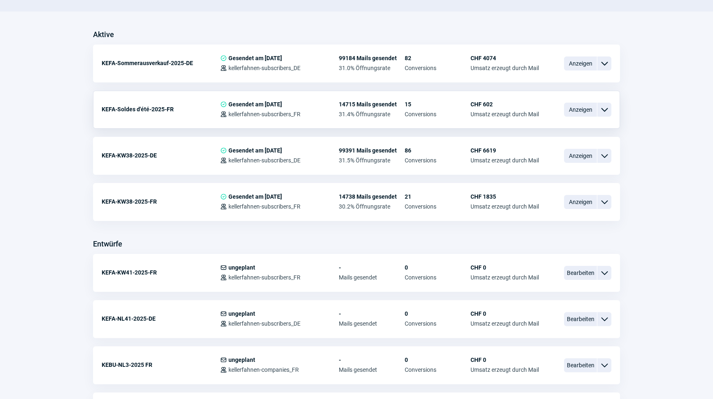
scroll to position [262, 0]
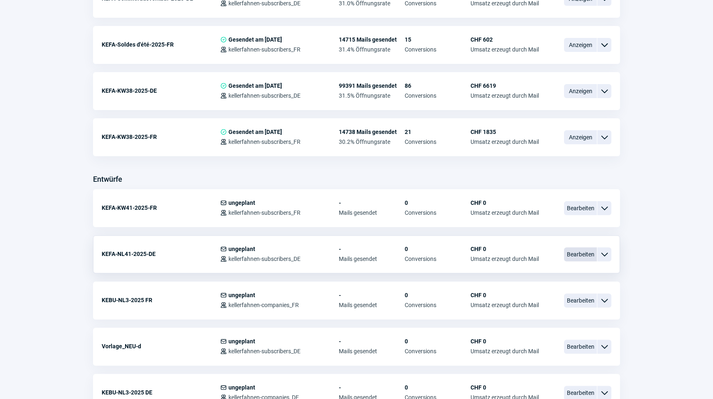
click at [586, 253] on span "Bearbeiten" at bounding box center [580, 254] width 33 height 14
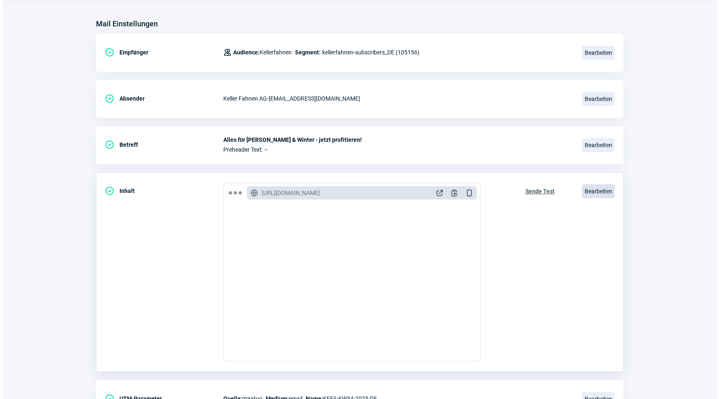
scroll to position [112, 0]
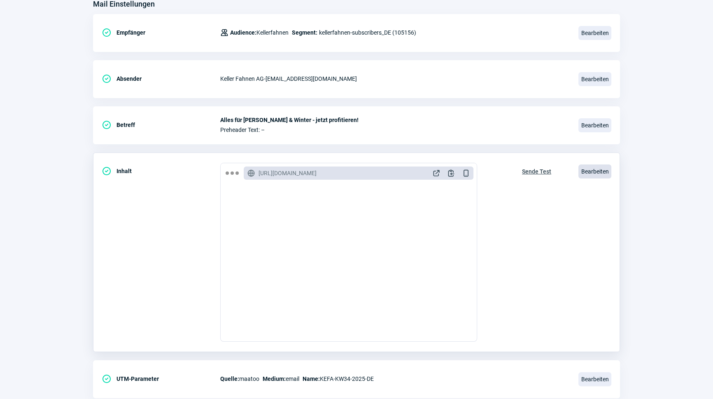
click at [606, 168] on span "Bearbeiten" at bounding box center [595, 171] width 33 height 14
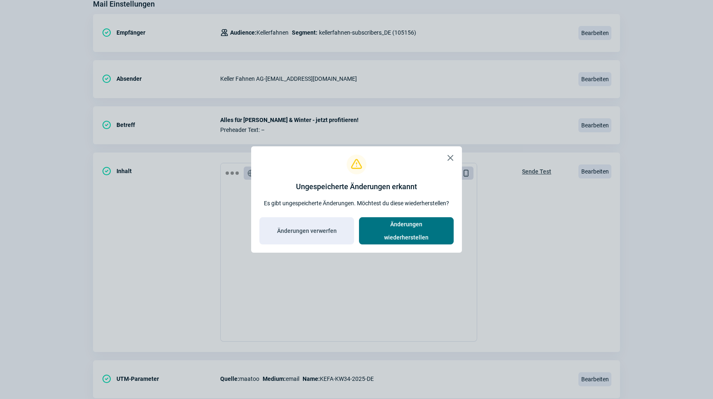
click at [415, 230] on span "Änderungen wiederherstellen" at bounding box center [406, 230] width 77 height 26
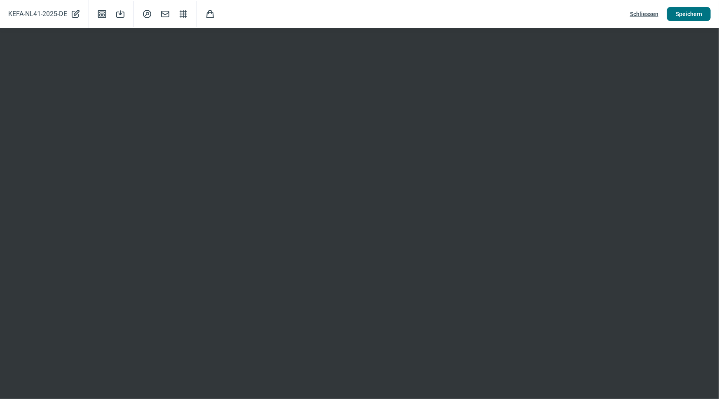
click at [686, 17] on span "Speichern" at bounding box center [689, 13] width 26 height 13
click at [635, 13] on span "Schliessen" at bounding box center [644, 13] width 28 height 13
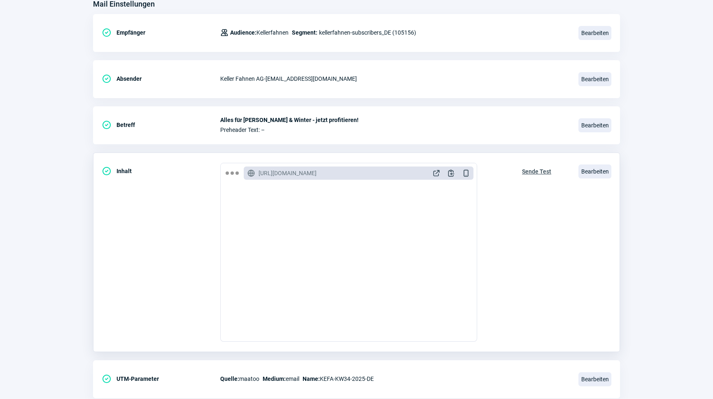
click at [540, 172] on span "Sende Test" at bounding box center [536, 171] width 29 height 13
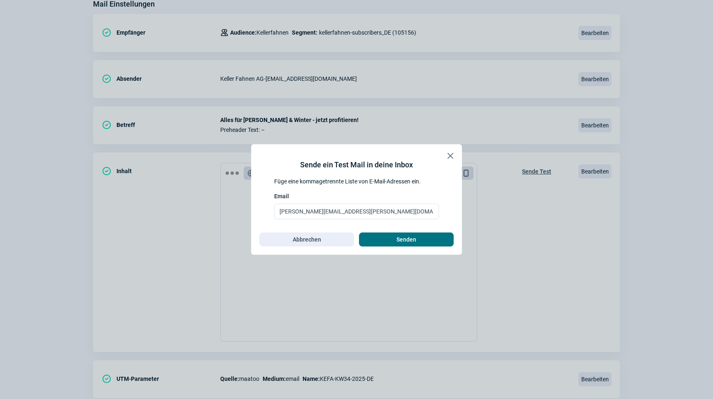
click at [407, 239] on span "Senden" at bounding box center [407, 239] width 20 height 13
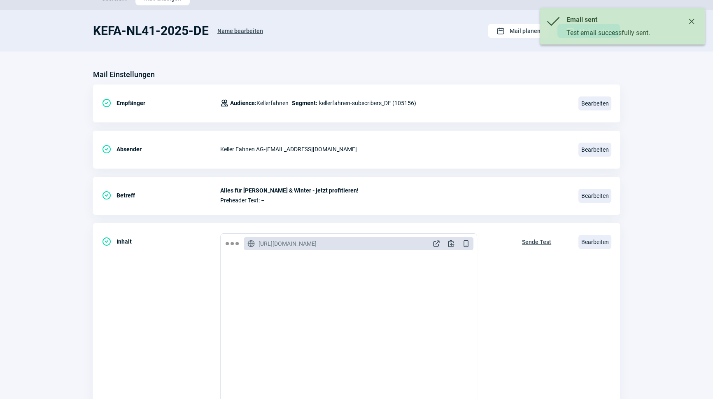
scroll to position [0, 0]
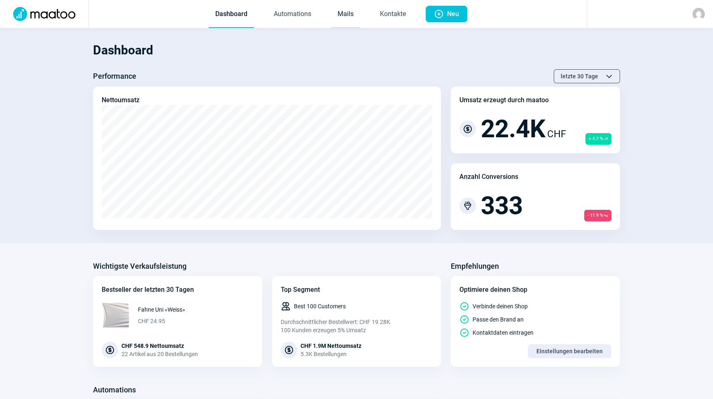
click at [347, 8] on link "Mails" at bounding box center [345, 14] width 29 height 27
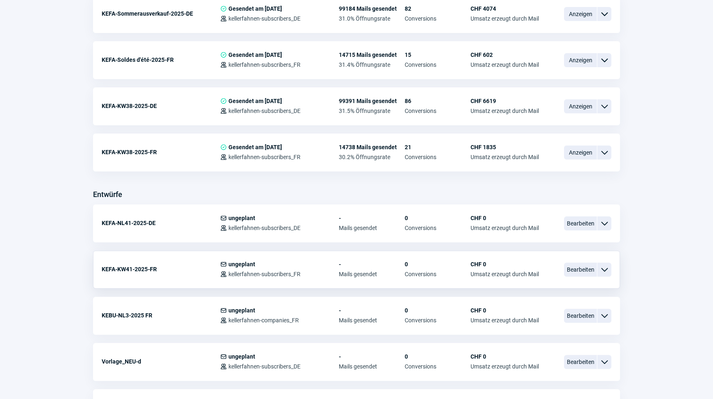
scroll to position [262, 0]
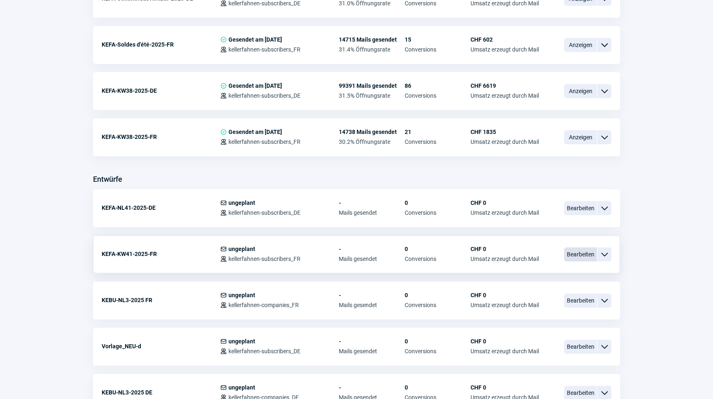
click at [593, 252] on span "Bearbeiten" at bounding box center [580, 254] width 33 height 14
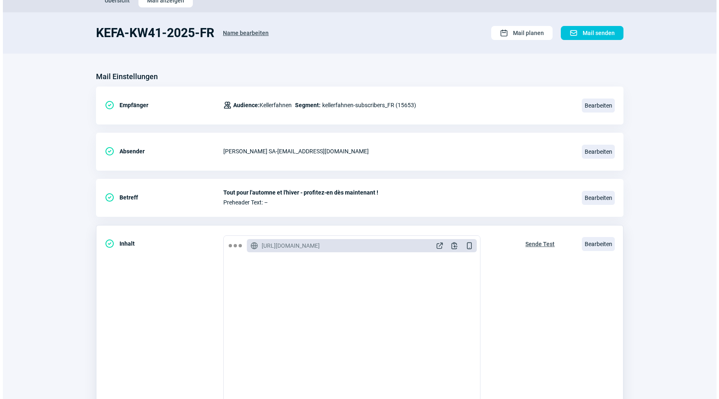
scroll to position [75, 0]
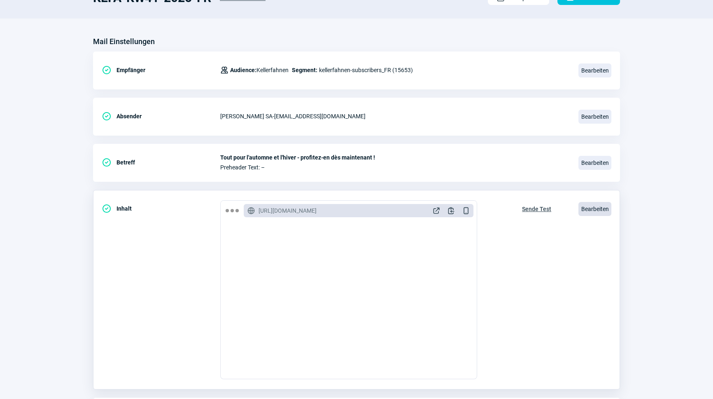
click at [607, 203] on span "Bearbeiten" at bounding box center [595, 209] width 33 height 14
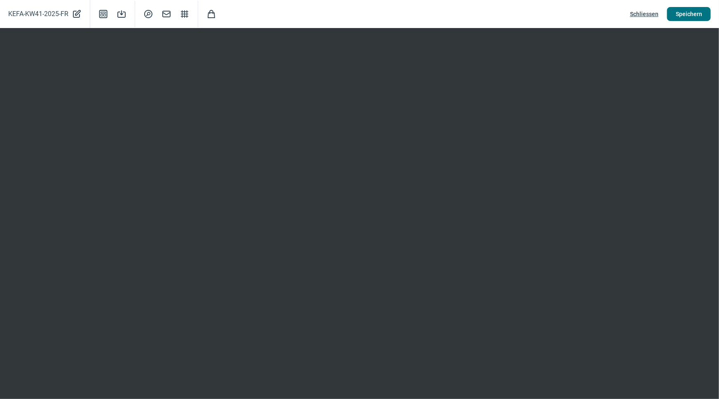
click at [683, 14] on span "Speichern" at bounding box center [689, 13] width 26 height 13
click at [688, 18] on span "Speichern" at bounding box center [689, 13] width 26 height 13
click at [683, 16] on span "Speichern" at bounding box center [689, 13] width 26 height 13
click at [684, 14] on span "Speichern" at bounding box center [689, 13] width 26 height 13
click at [682, 15] on span "Speichern" at bounding box center [689, 13] width 26 height 13
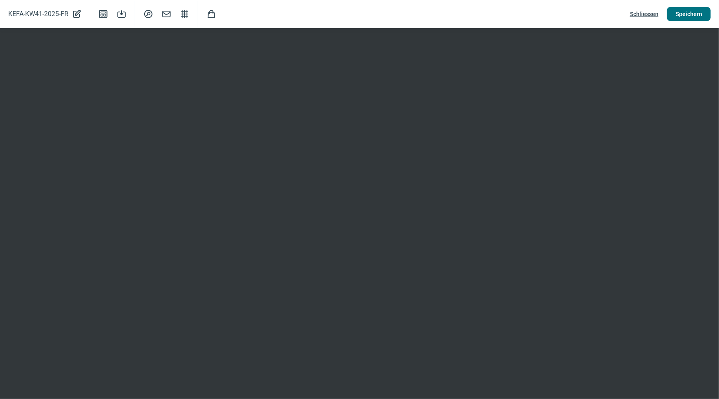
click at [694, 14] on span "Speichern" at bounding box center [689, 13] width 26 height 13
click at [694, 13] on span "Speichern" at bounding box center [689, 13] width 26 height 13
click at [648, 16] on span "Schliessen" at bounding box center [644, 13] width 28 height 13
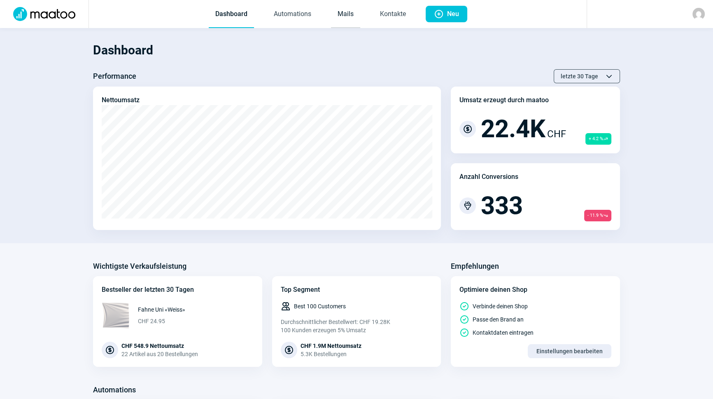
click at [354, 14] on link "Mails" at bounding box center [345, 14] width 29 height 27
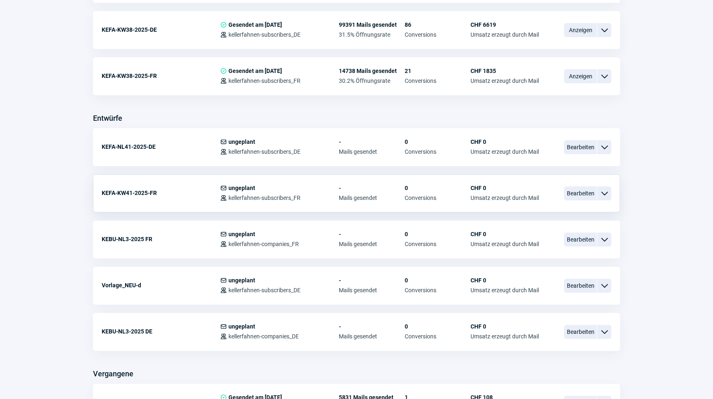
scroll to position [299, 0]
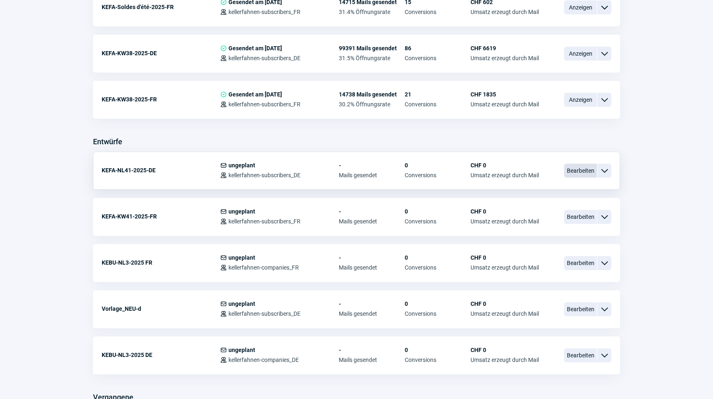
click at [584, 167] on span "Bearbeiten" at bounding box center [580, 171] width 33 height 14
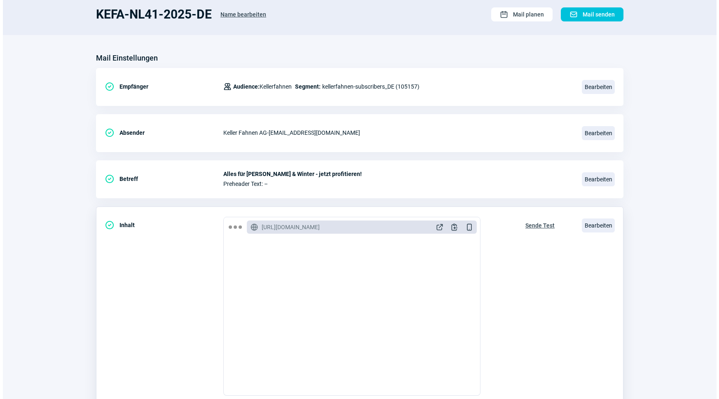
scroll to position [135, 0]
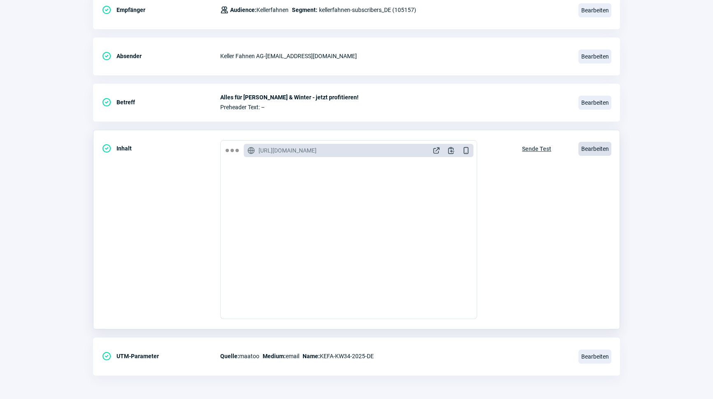
click at [582, 147] on span "Bearbeiten" at bounding box center [595, 149] width 33 height 14
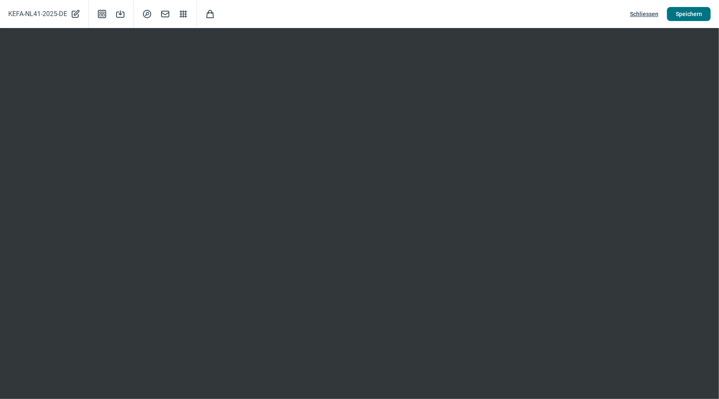
click at [689, 12] on span "Speichern" at bounding box center [689, 13] width 26 height 13
click at [643, 12] on span "Schliessen" at bounding box center [644, 13] width 28 height 13
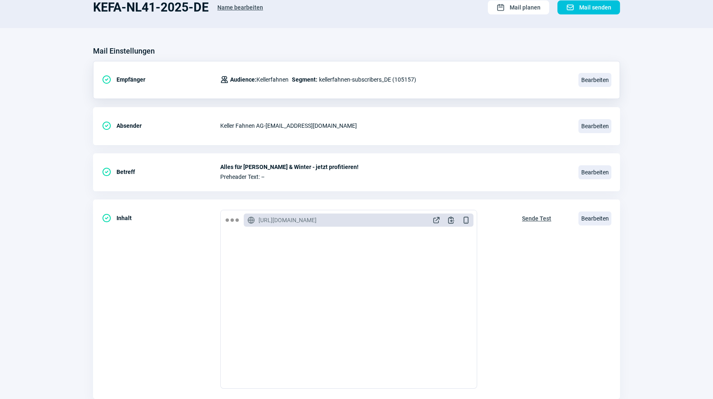
scroll to position [0, 0]
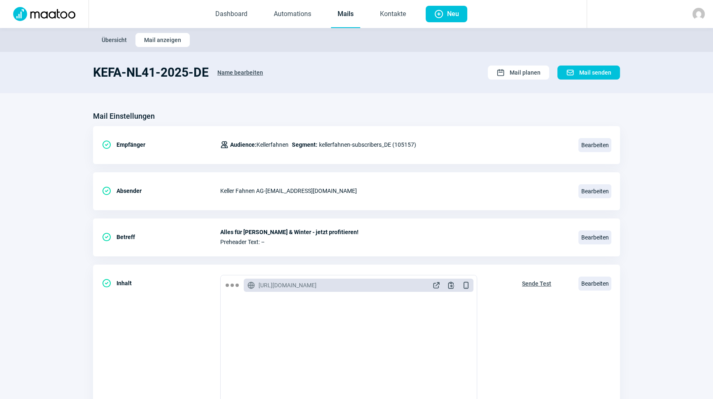
click at [338, 13] on link "Mails" at bounding box center [345, 14] width 29 height 27
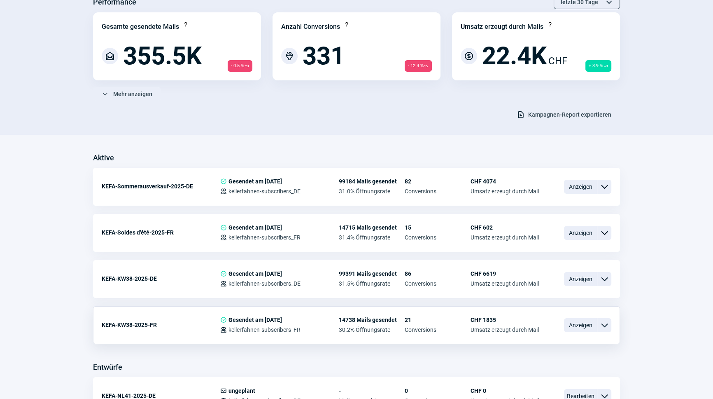
scroll to position [75, 0]
click at [577, 323] on span "Anzeigen" at bounding box center [580, 325] width 33 height 14
